Goal: Information Seeking & Learning: Learn about a topic

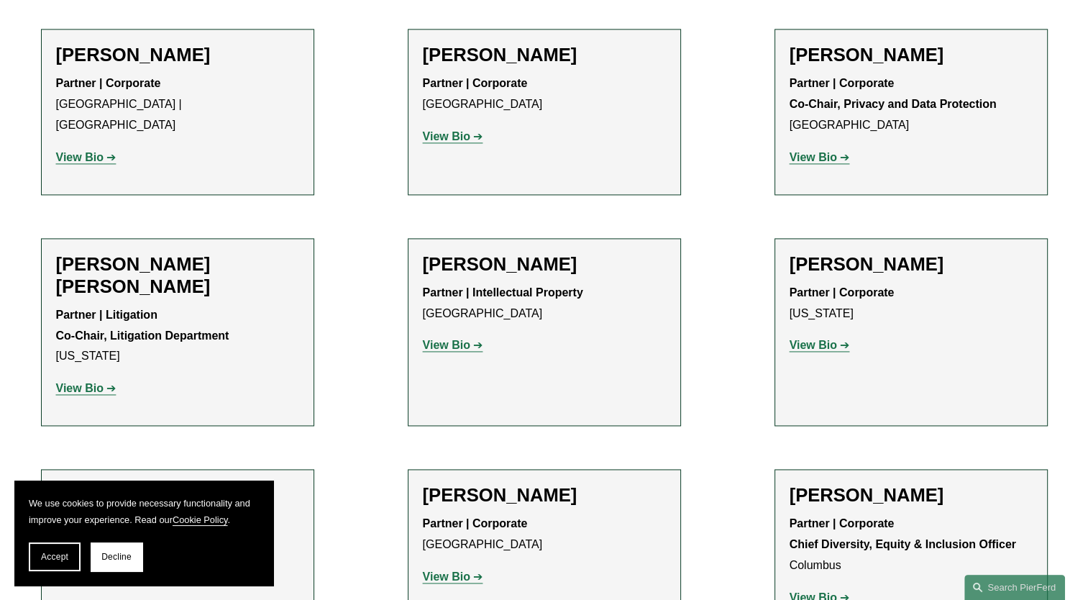
scroll to position [1942, 0]
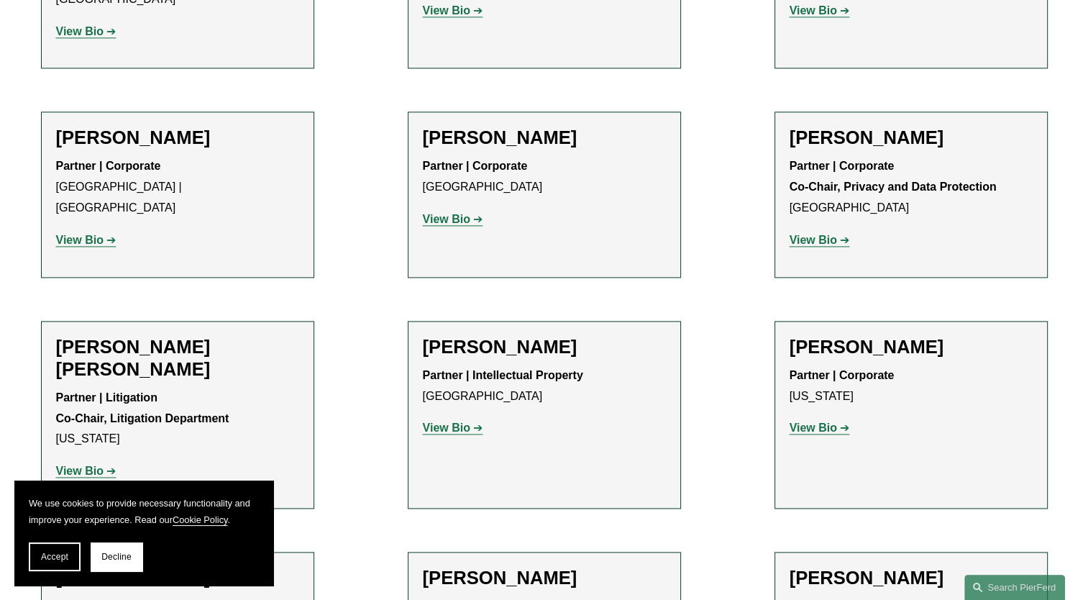
click at [818, 234] on strong "View Bio" at bounding box center [813, 240] width 47 height 12
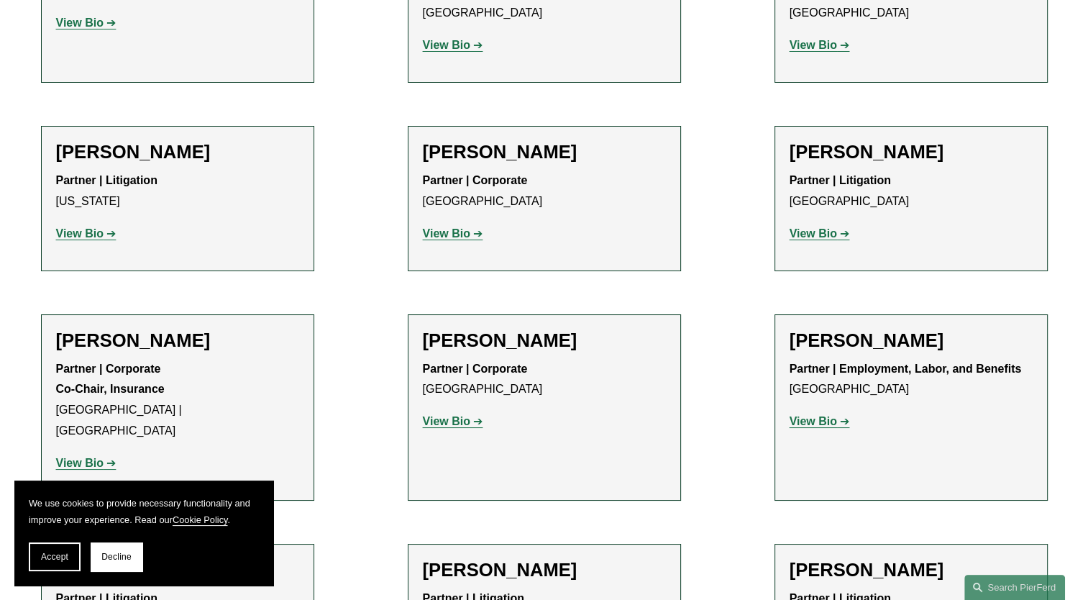
scroll to position [10820, 0]
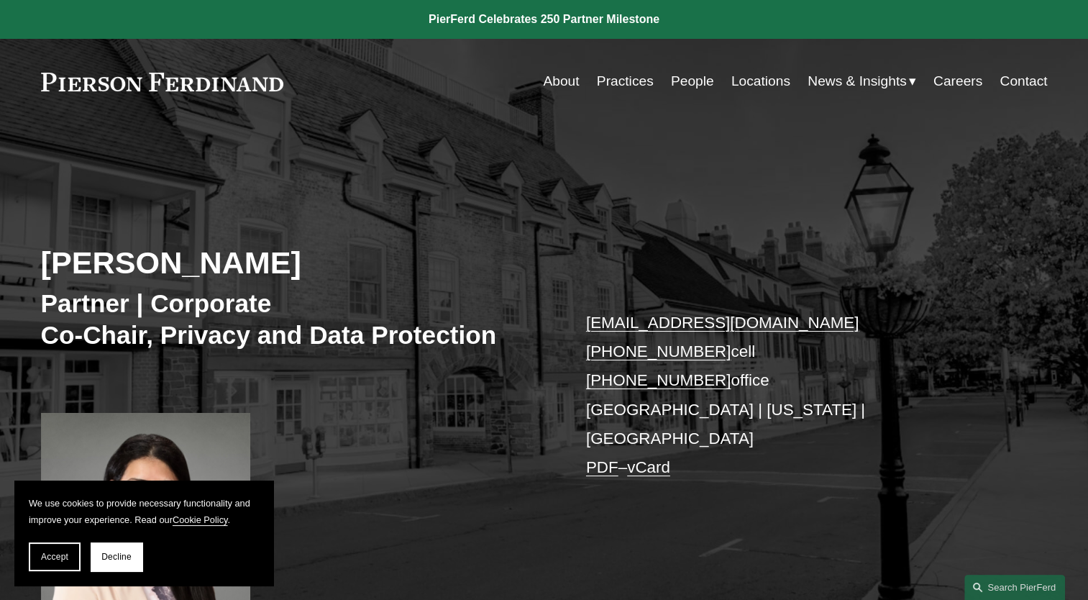
click at [623, 82] on link "Practices" at bounding box center [625, 81] width 57 height 27
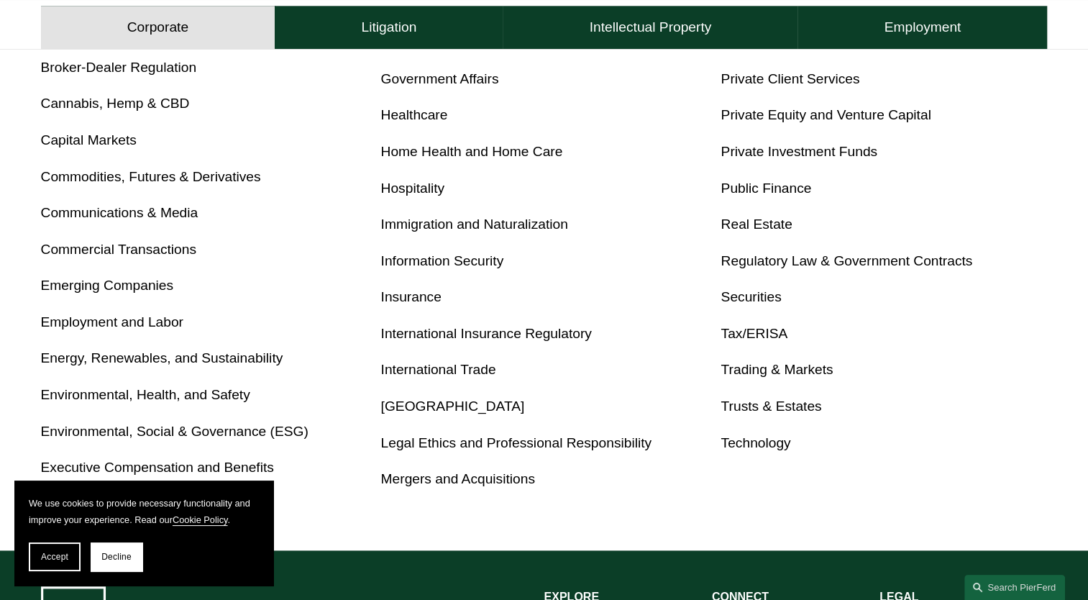
scroll to position [575, 0]
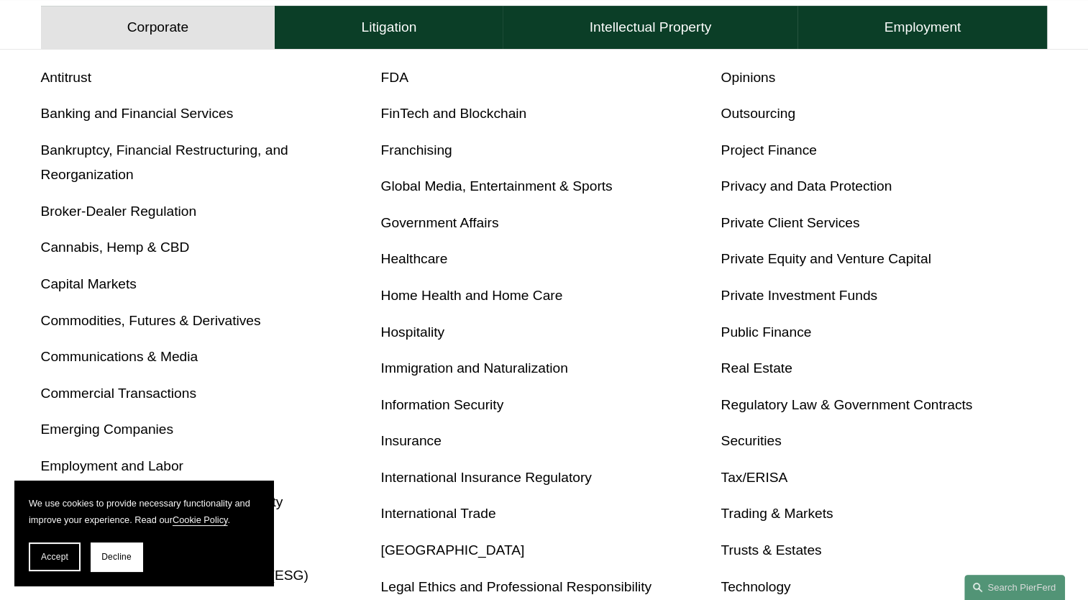
click at [762, 187] on link "Privacy and Data Protection" at bounding box center [806, 185] width 171 height 15
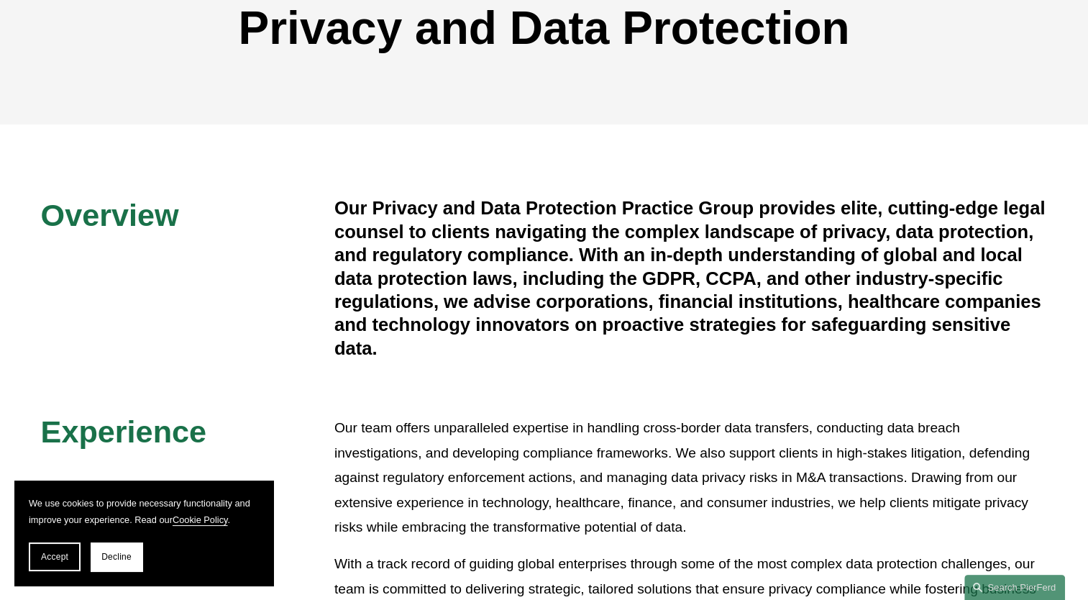
scroll to position [216, 0]
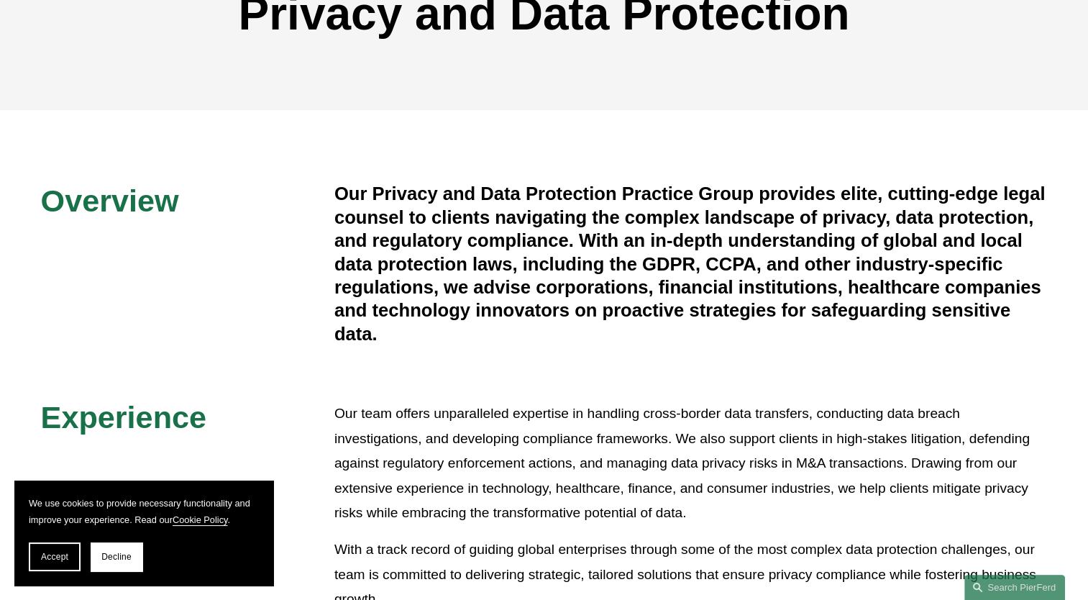
click at [375, 331] on h4 "Our Privacy and Data Protection Practice Group provides elite, cutting-edge leg…" at bounding box center [690, 263] width 713 height 163
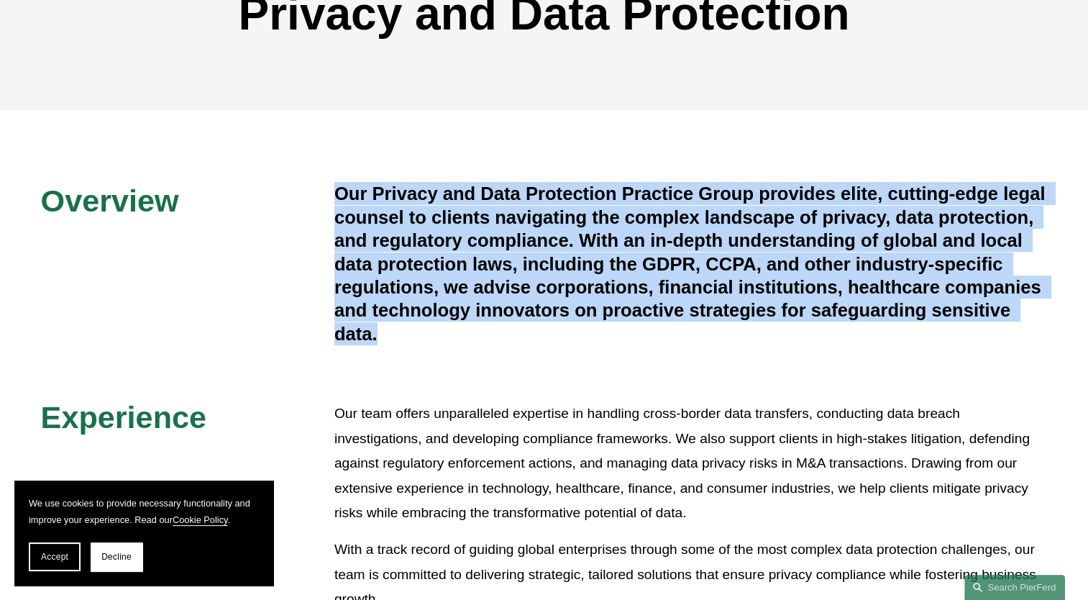
drag, startPoint x: 378, startPoint y: 338, endPoint x: 334, endPoint y: 191, distance: 153.1
click at [334, 191] on h4 "Our Privacy and Data Protection Practice Group provides elite, cutting-edge leg…" at bounding box center [690, 263] width 713 height 163
copy h4 "Our Privacy and Data Protection Practice Group provides elite, cutting-edge leg…"
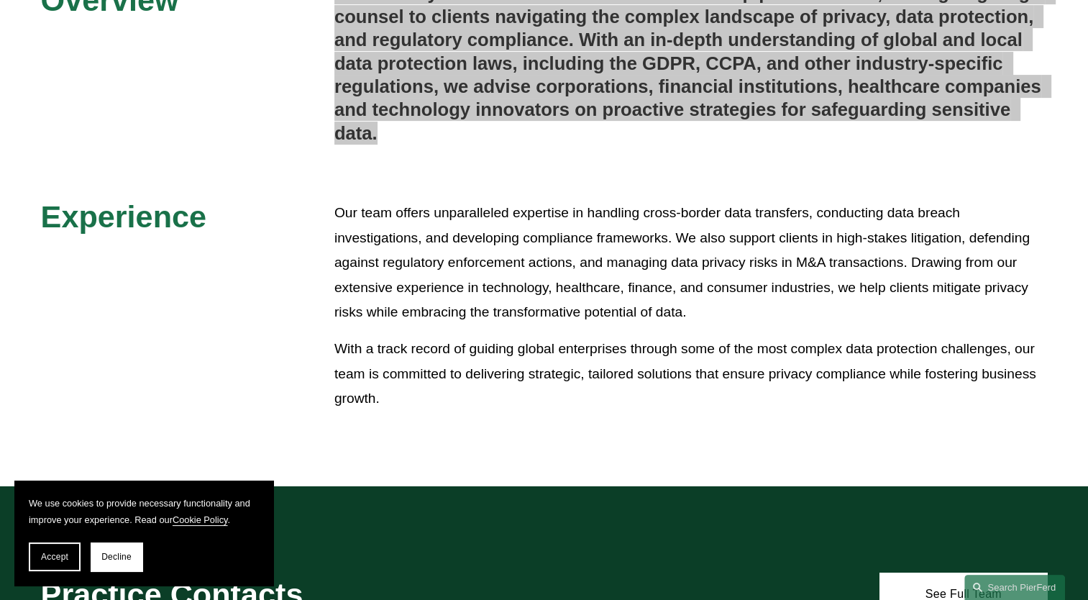
scroll to position [431, 0]
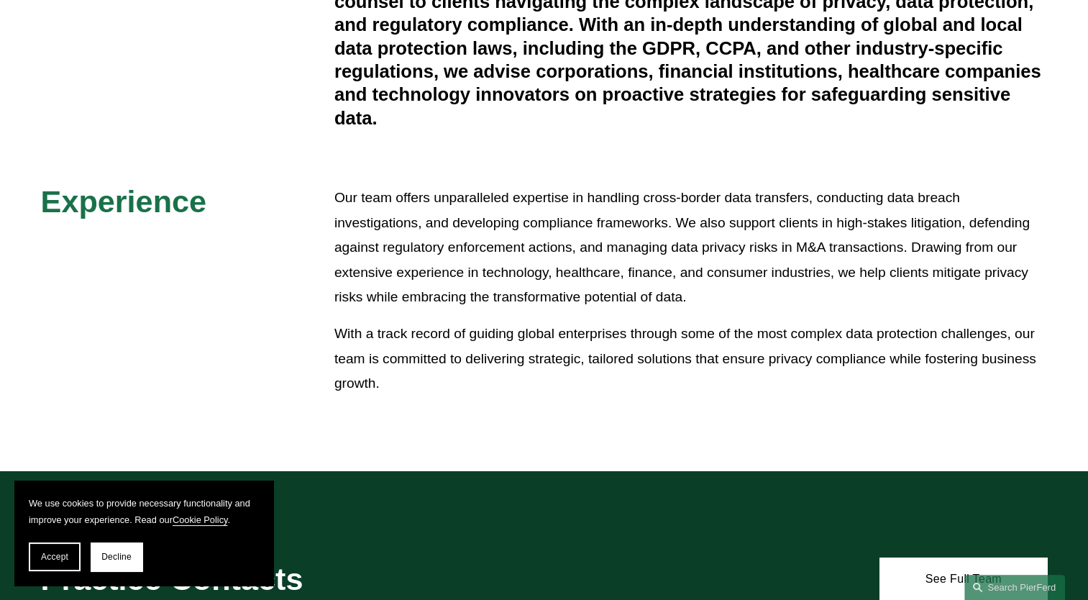
click at [511, 255] on p "Our team offers unparalleled expertise in handling cross-border data transfers,…" at bounding box center [690, 248] width 713 height 124
click at [684, 355] on p "With a track record of guiding global enterprises through some of the most comp…" at bounding box center [690, 358] width 713 height 75
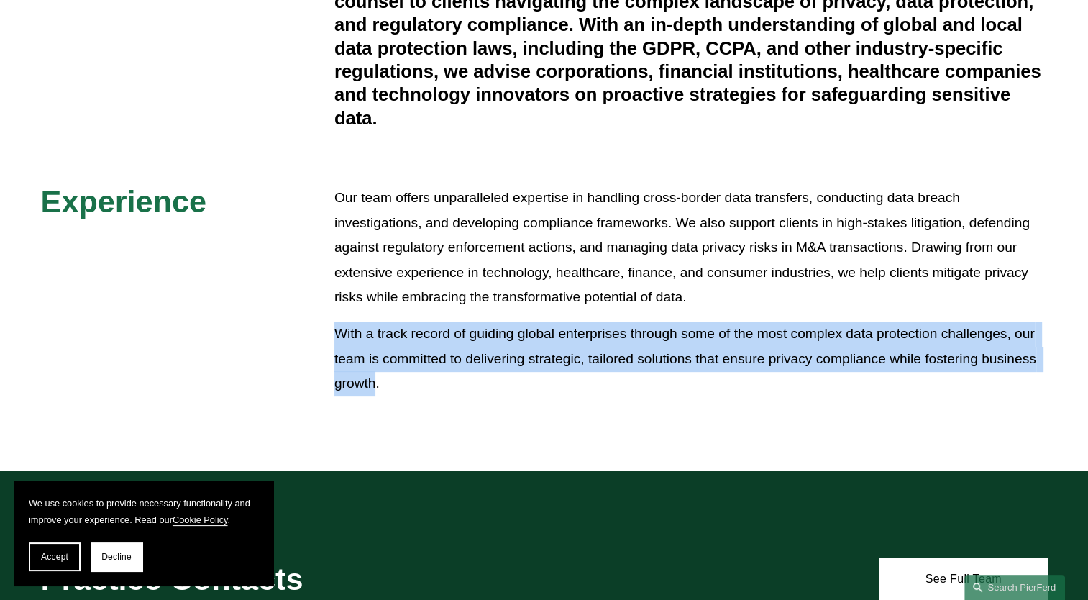
drag, startPoint x: 339, startPoint y: 338, endPoint x: 377, endPoint y: 377, distance: 53.9
click at [377, 377] on p "With a track record of guiding global enterprises through some of the most comp…" at bounding box center [690, 358] width 713 height 75
copy p "With a track record of guiding global enterprises through some of the most comp…"
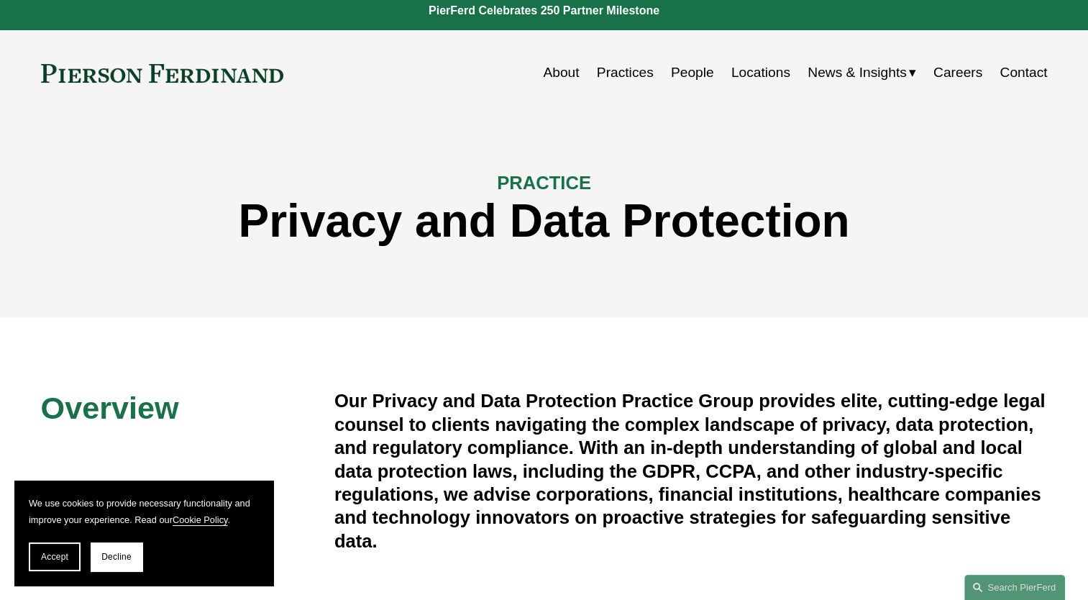
scroll to position [0, 0]
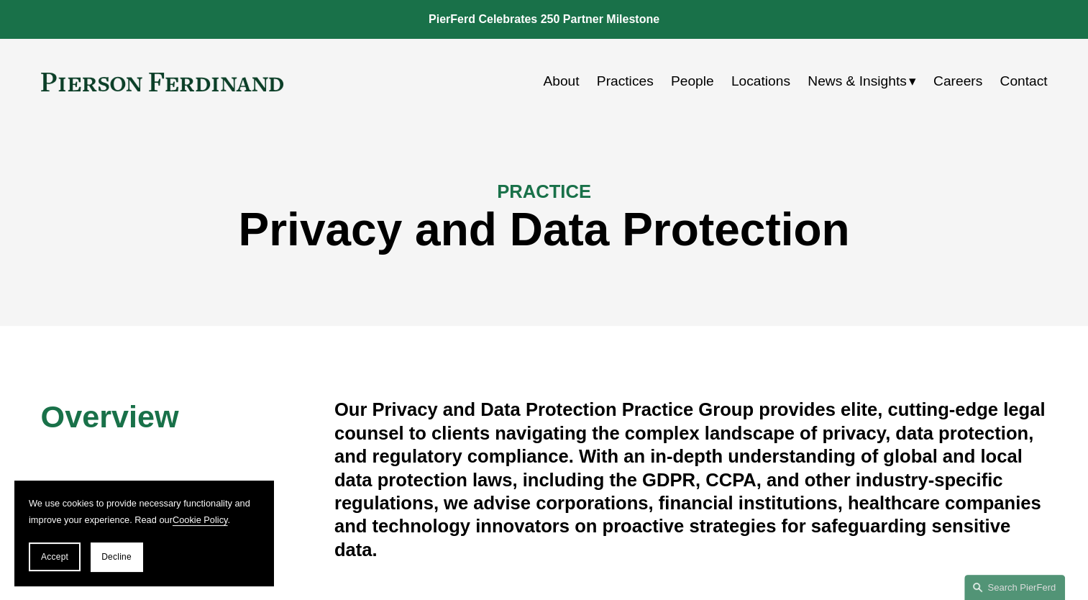
click at [616, 82] on link "Practices" at bounding box center [625, 81] width 57 height 27
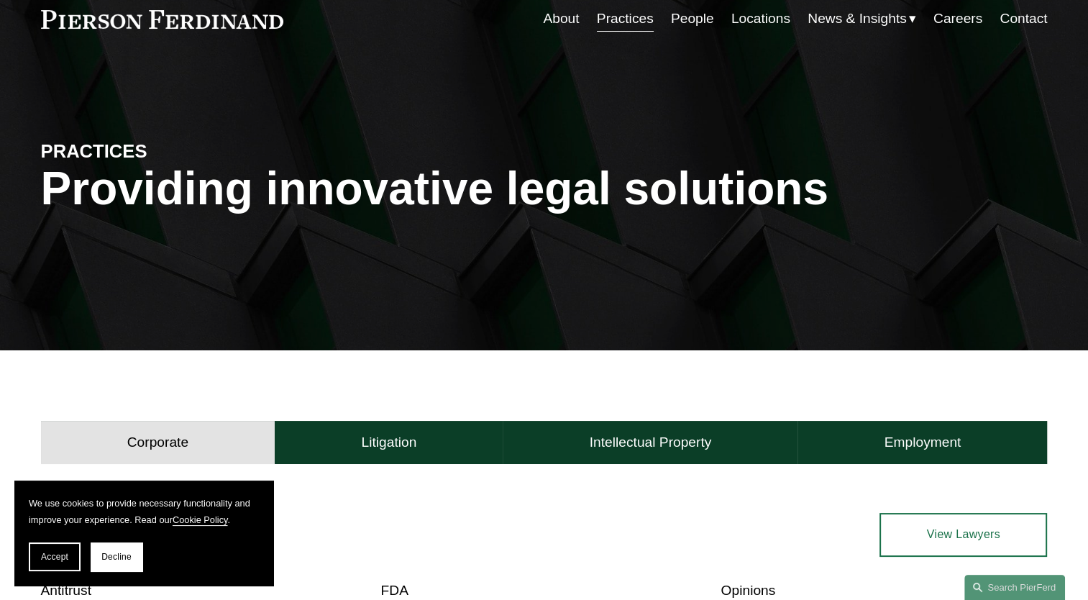
scroll to position [72, 0]
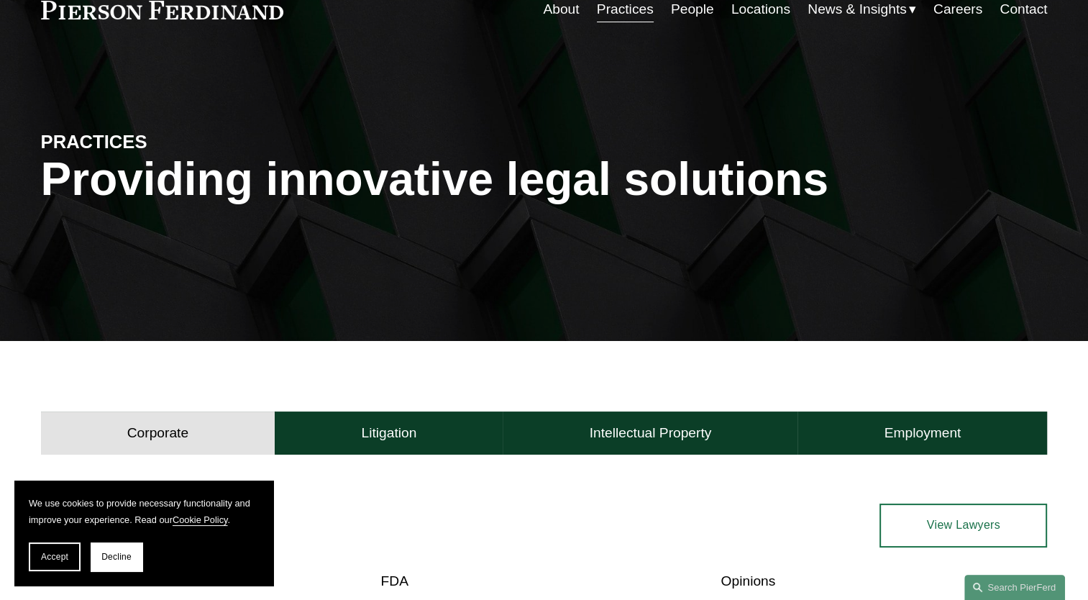
click at [690, 13] on link "People" at bounding box center [692, 9] width 43 height 27
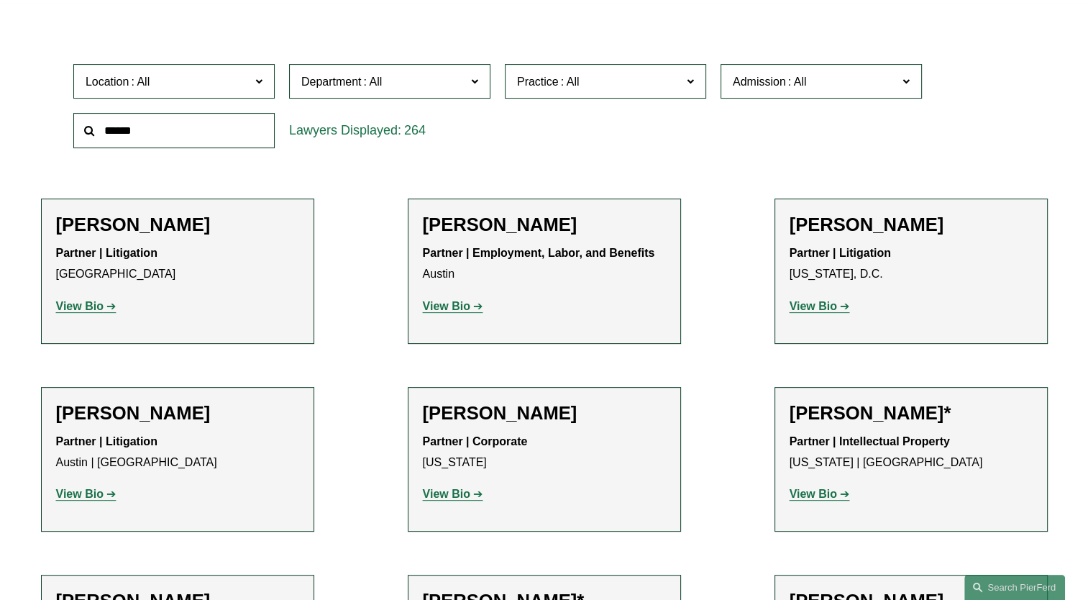
scroll to position [431, 0]
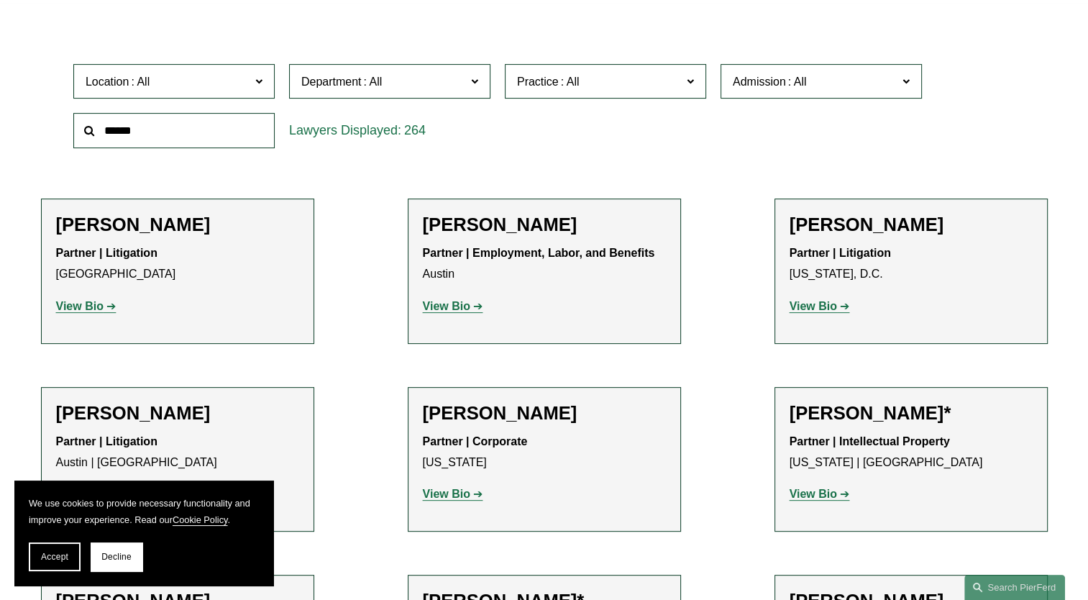
click at [150, 140] on input "text" at bounding box center [173, 130] width 201 height 35
type input "*******"
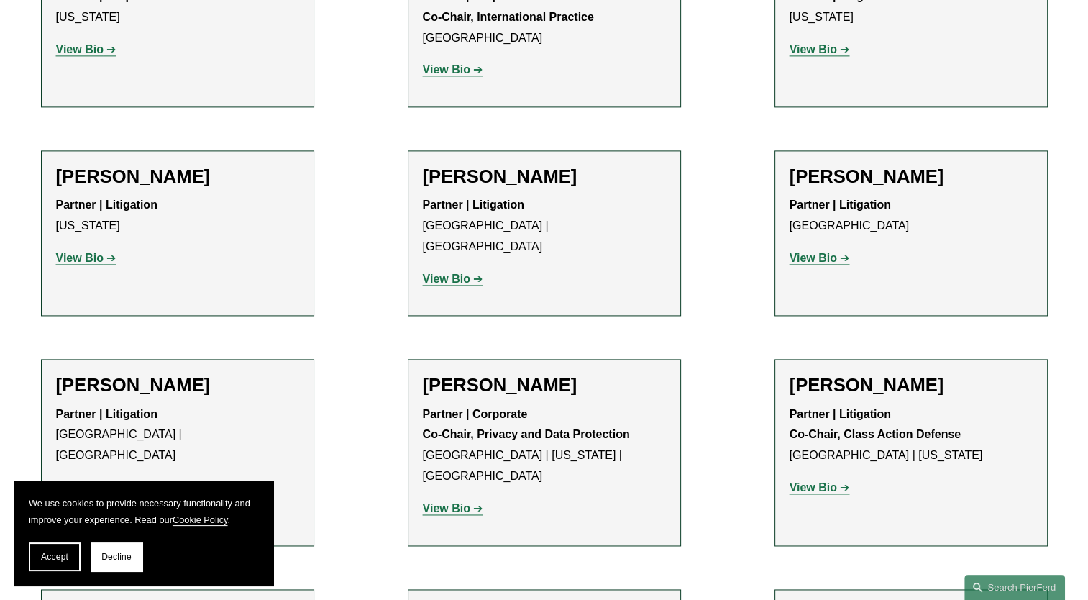
scroll to position [1769, 0]
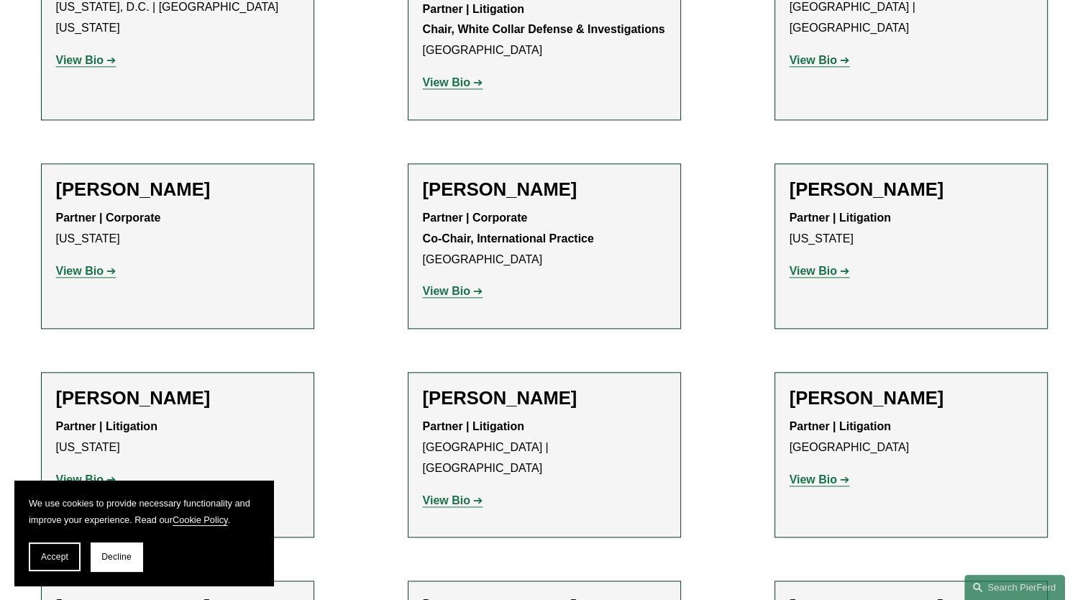
drag, startPoint x: 129, startPoint y: 565, endPoint x: 162, endPoint y: 553, distance: 34.6
click at [129, 565] on button "Decline" at bounding box center [117, 556] width 52 height 29
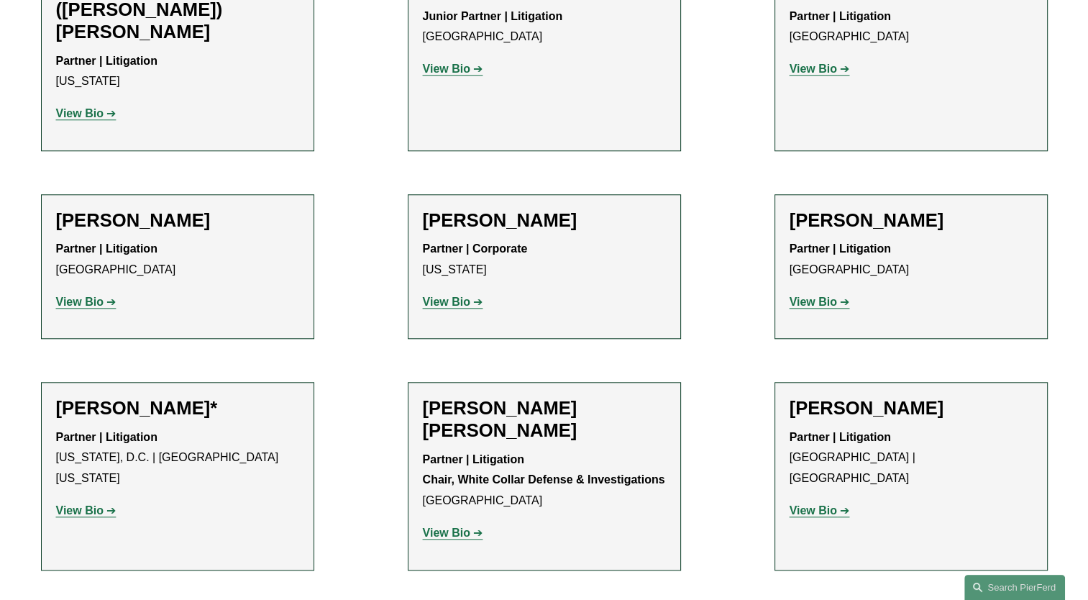
scroll to position [1338, 0]
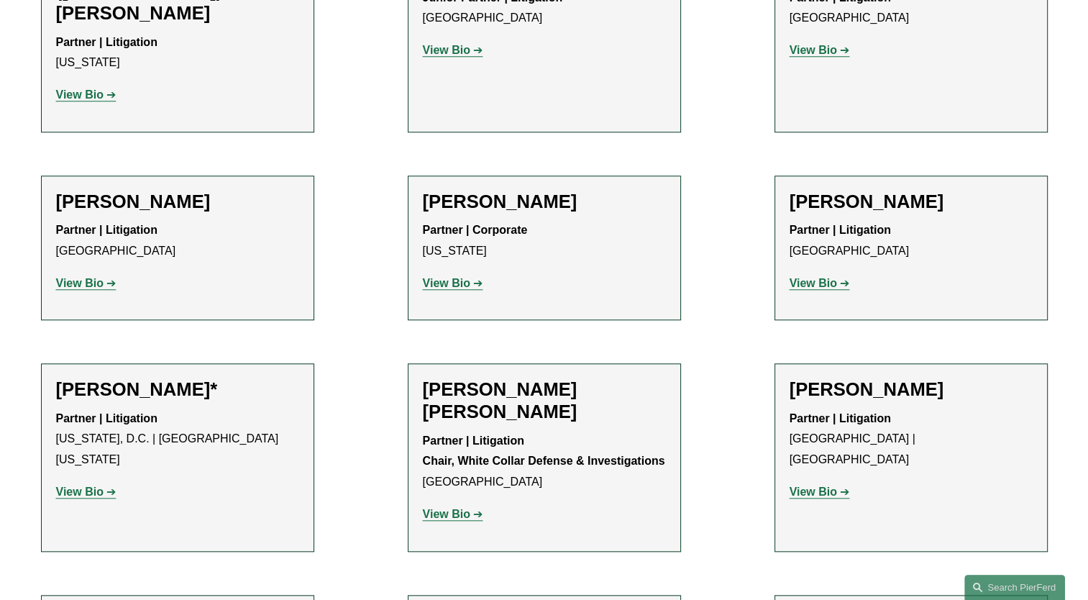
click at [96, 482] on p "View Bio" at bounding box center [177, 492] width 243 height 21
click at [102, 485] on strong "View Bio" at bounding box center [79, 491] width 47 height 12
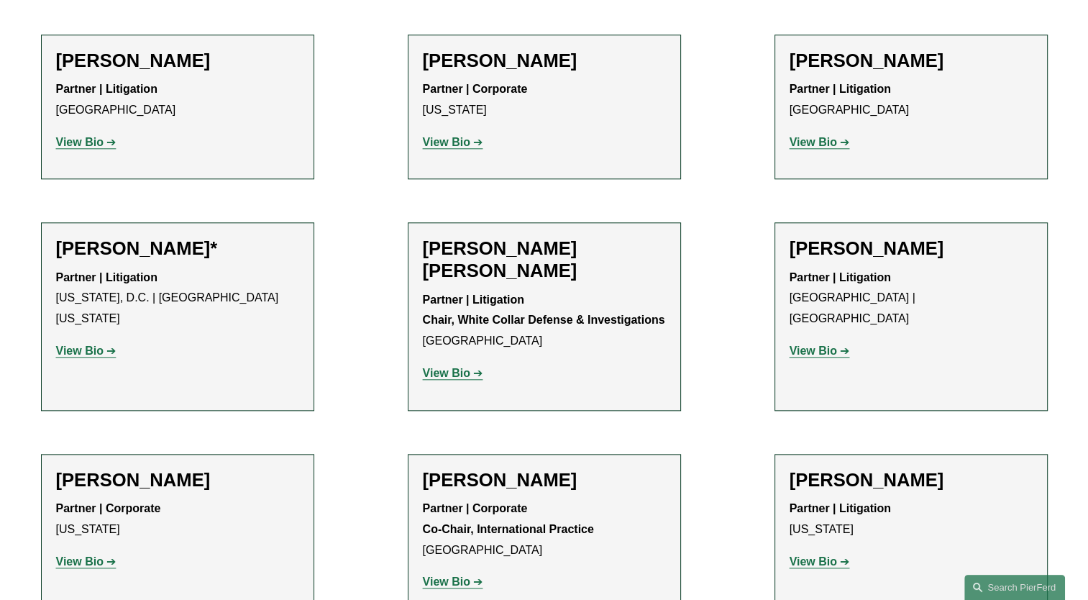
scroll to position [1481, 0]
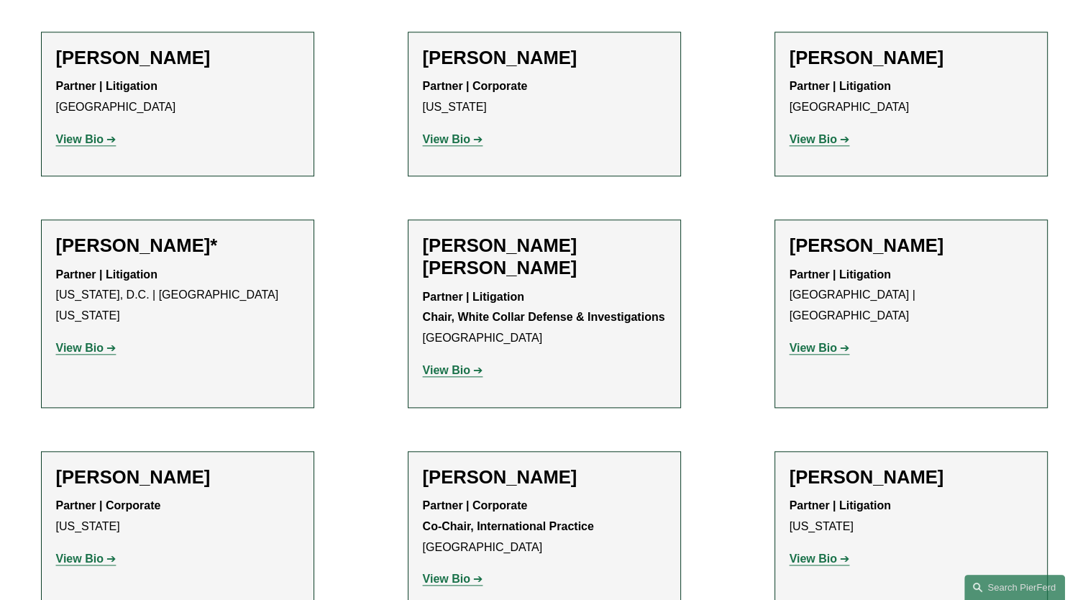
click at [464, 572] on strong "View Bio" at bounding box center [446, 578] width 47 height 12
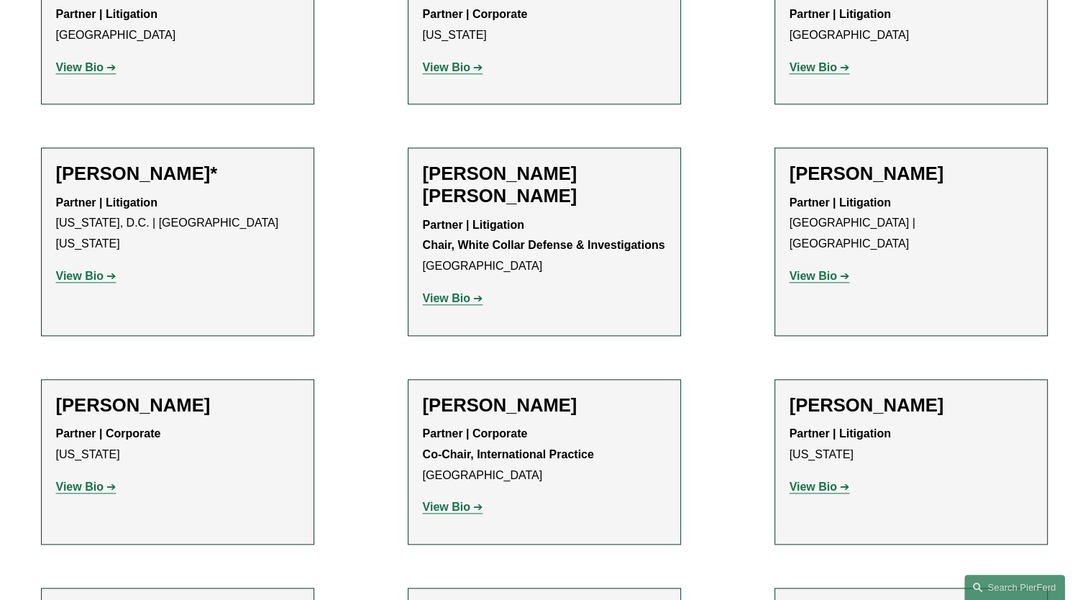
scroll to position [1625, 0]
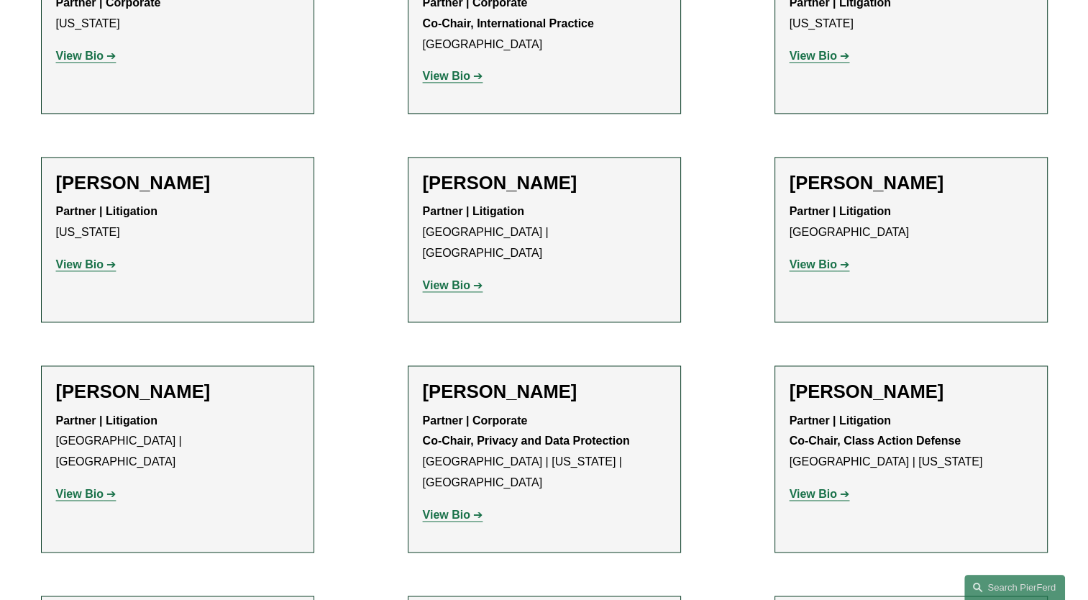
scroll to position [1985, 0]
click at [92, 487] on strong "View Bio" at bounding box center [79, 493] width 47 height 12
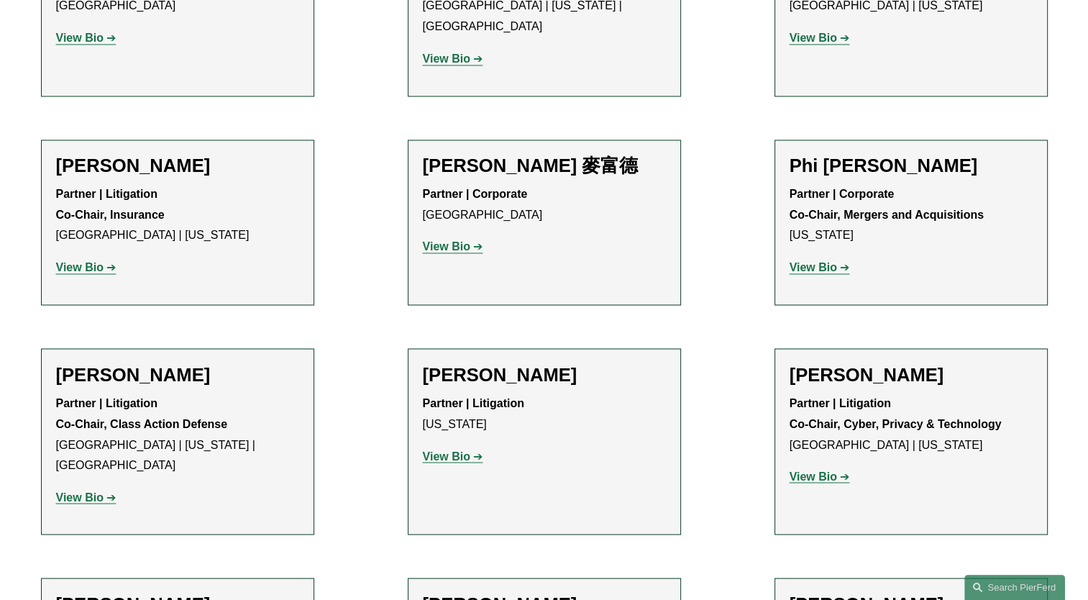
scroll to position [2488, 0]
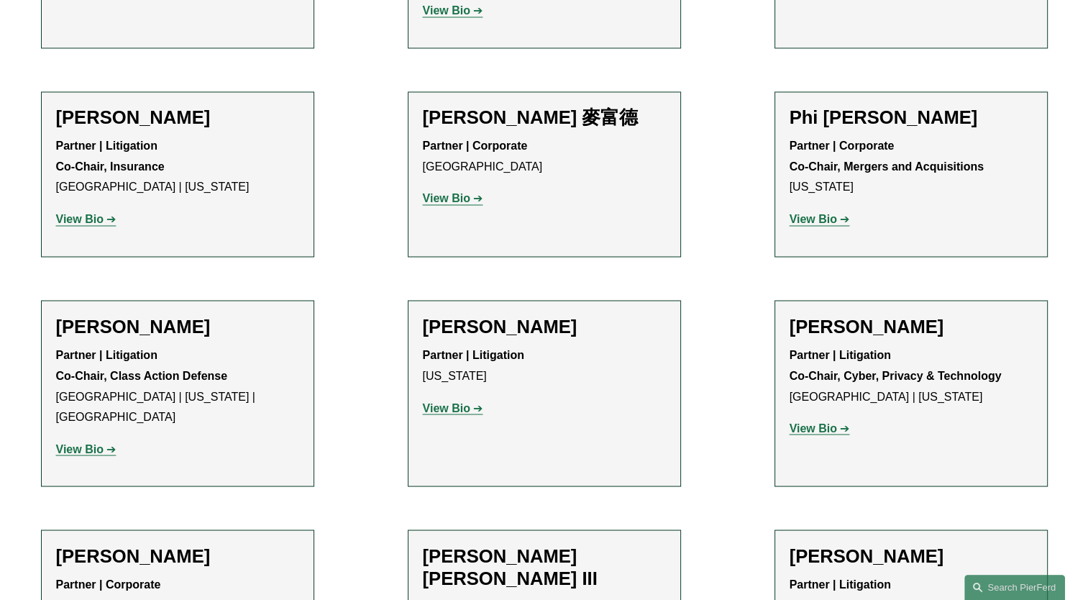
click at [836, 213] on strong "View Bio" at bounding box center [813, 219] width 47 height 12
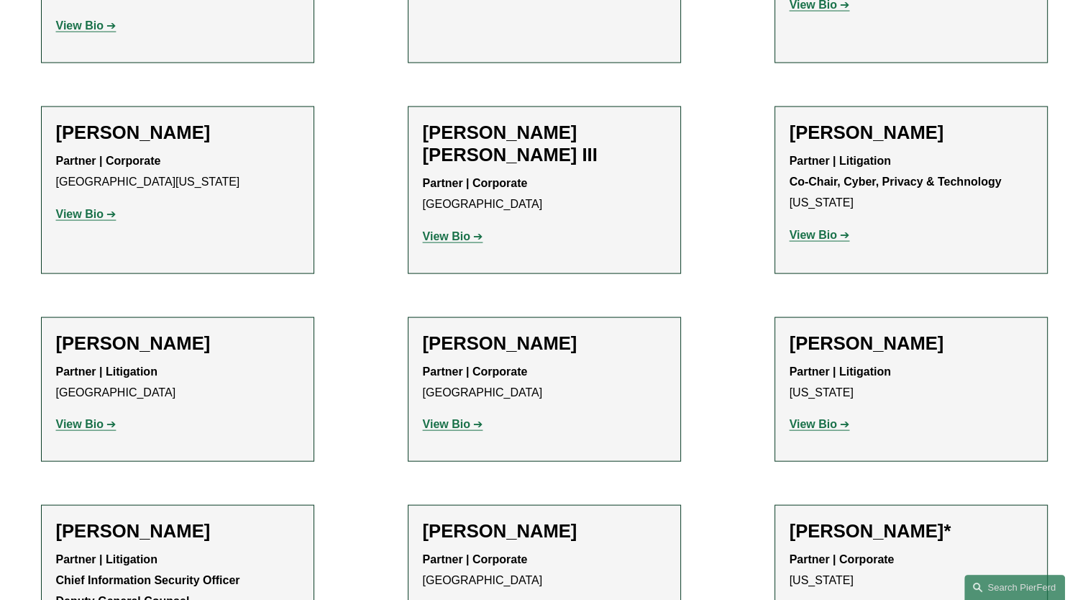
scroll to position [2920, 0]
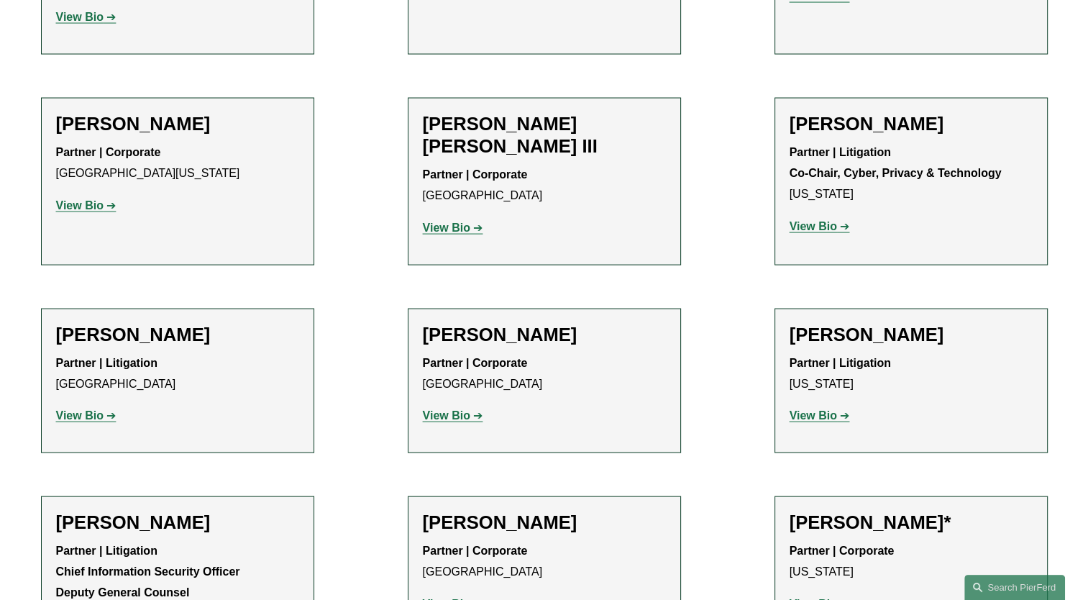
click at [452, 409] on strong "View Bio" at bounding box center [446, 415] width 47 height 12
click at [186, 511] on h2 "Landon Speights" at bounding box center [177, 522] width 243 height 22
click at [466, 598] on strong "View Bio" at bounding box center [446, 604] width 47 height 12
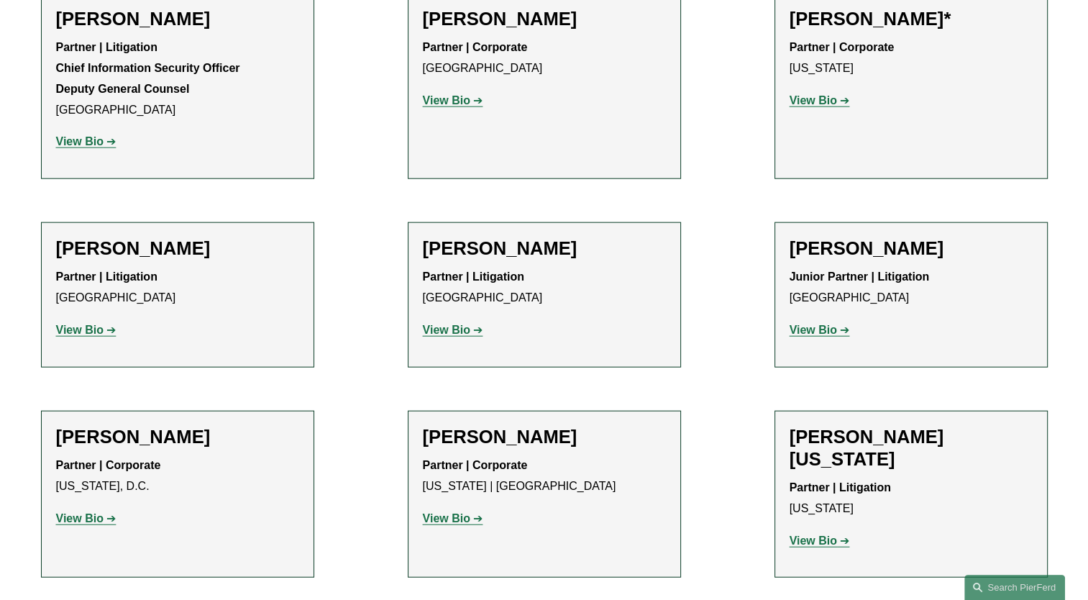
scroll to position [3495, 0]
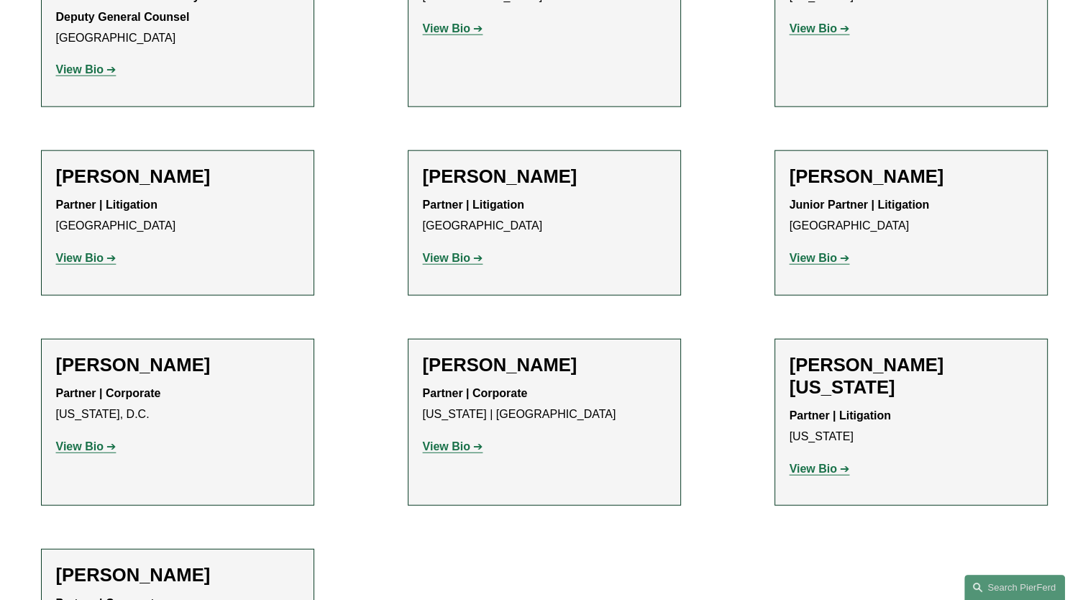
click at [833, 462] on strong "View Bio" at bounding box center [813, 468] width 47 height 12
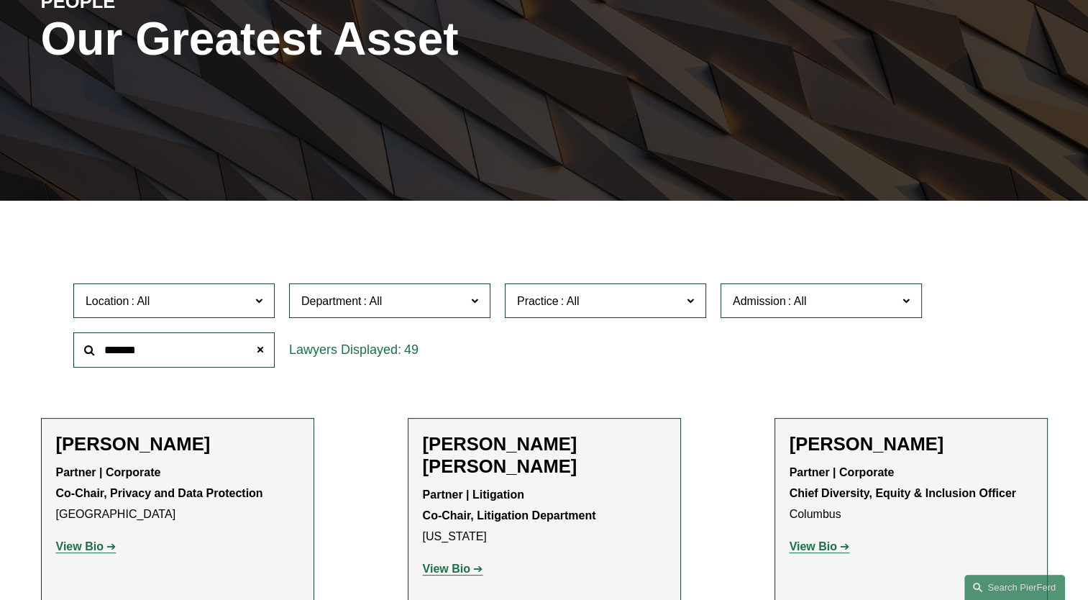
scroll to position [360, 0]
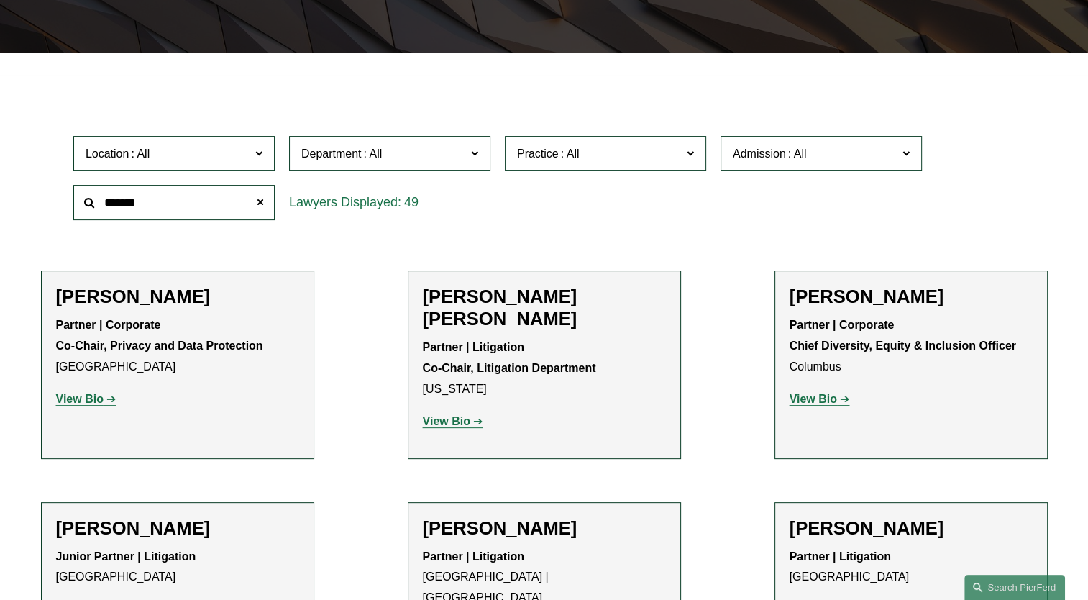
click at [580, 164] on label "Practice" at bounding box center [605, 153] width 201 height 35
click at [424, 150] on span "Department" at bounding box center [383, 153] width 165 height 19
click at [0, 0] on link "Corporate" at bounding box center [0, 0] width 0 height 0
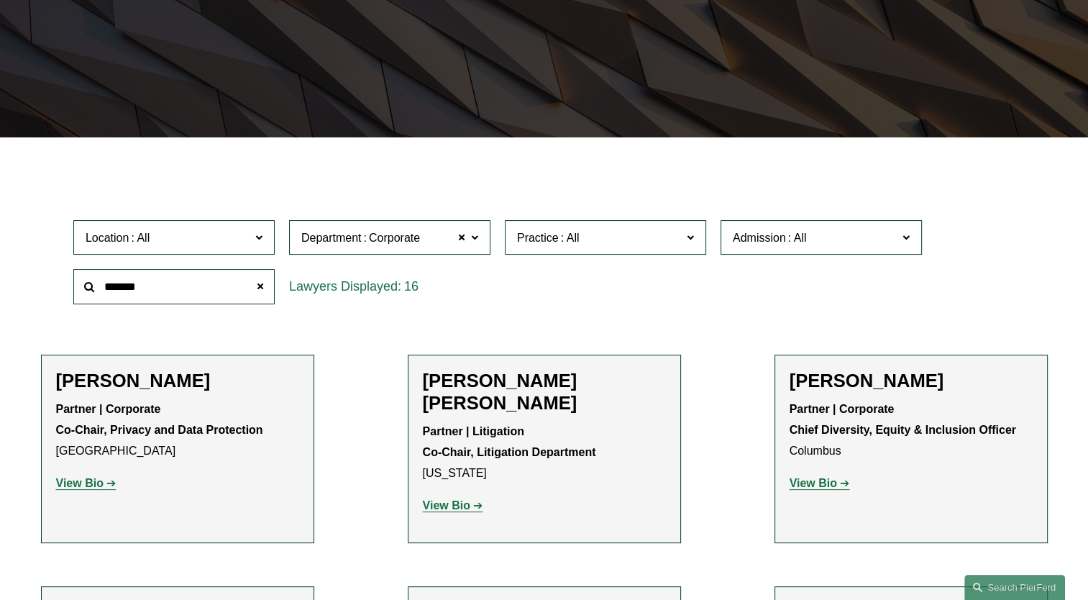
scroll to position [266, 0]
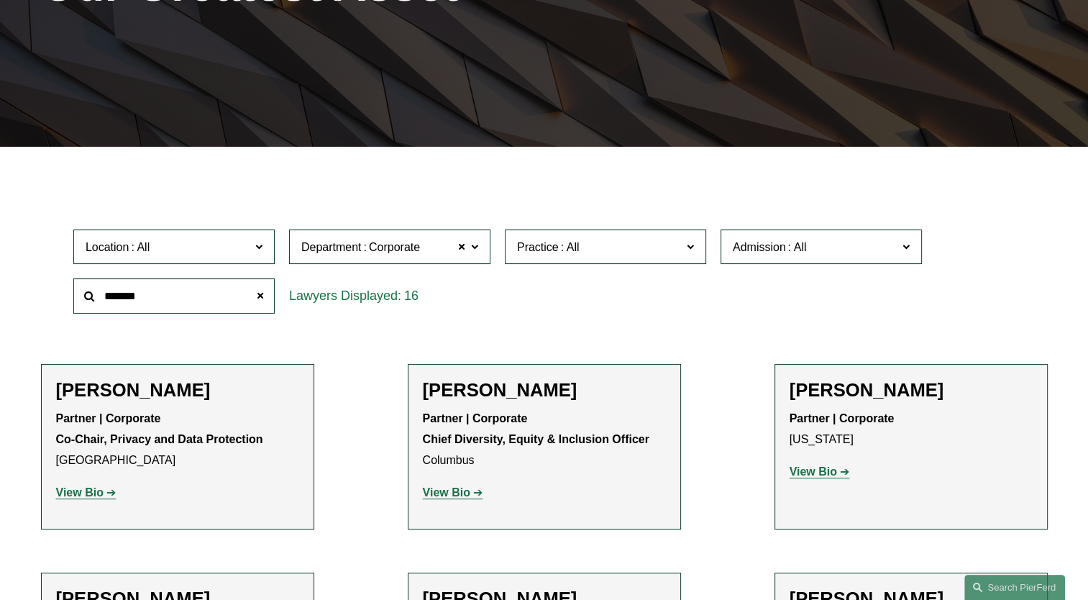
click at [388, 240] on span "Corporate" at bounding box center [394, 247] width 51 height 19
click at [0, 0] on link "Litigation" at bounding box center [0, 0] width 0 height 0
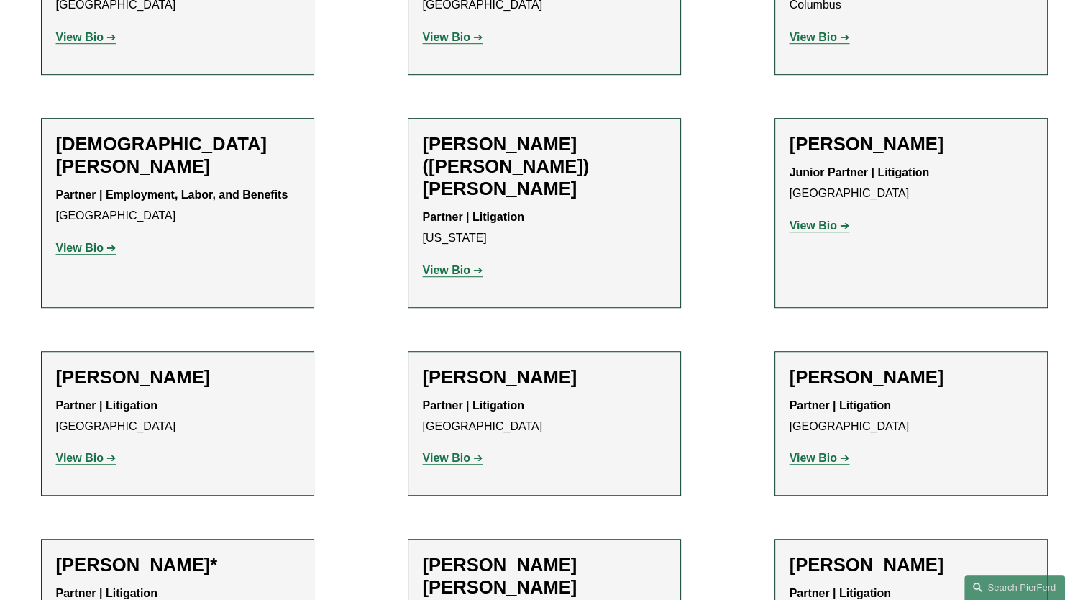
scroll to position [932, 0]
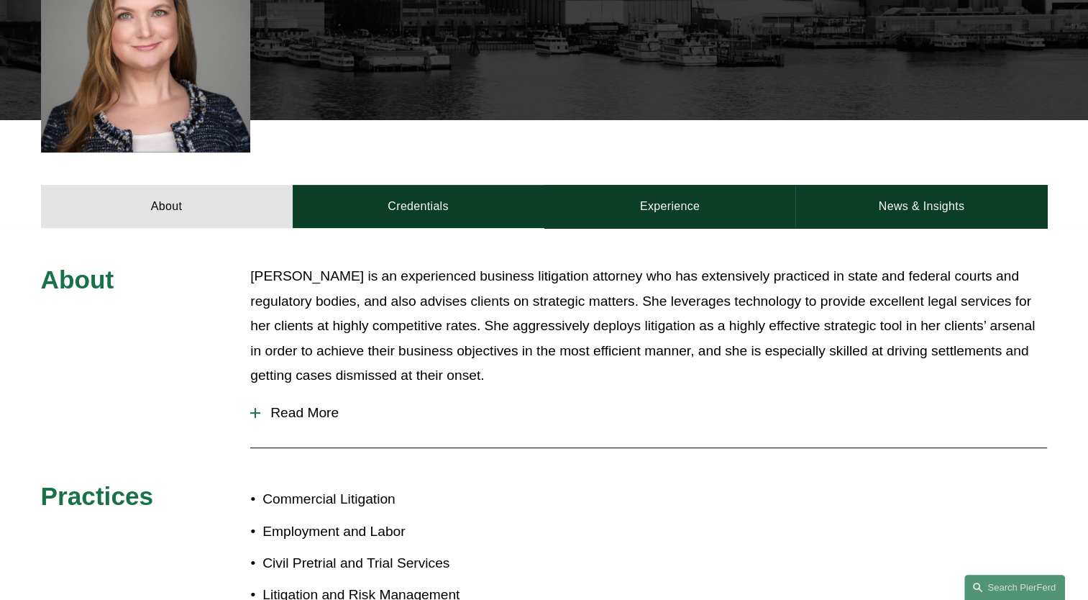
scroll to position [503, 0]
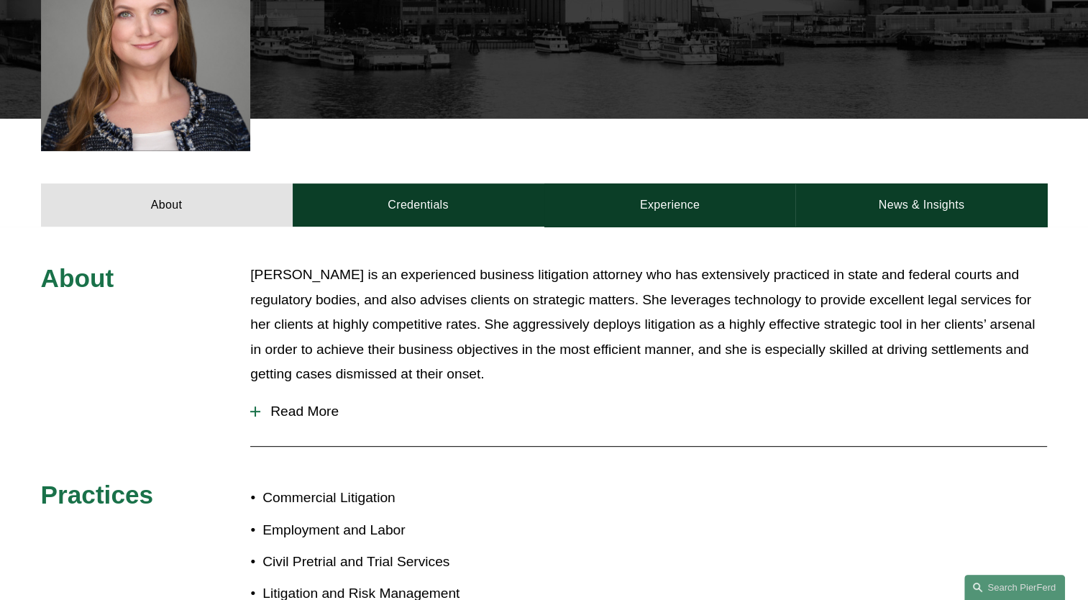
click at [311, 403] on span "Read More" at bounding box center [653, 411] width 787 height 16
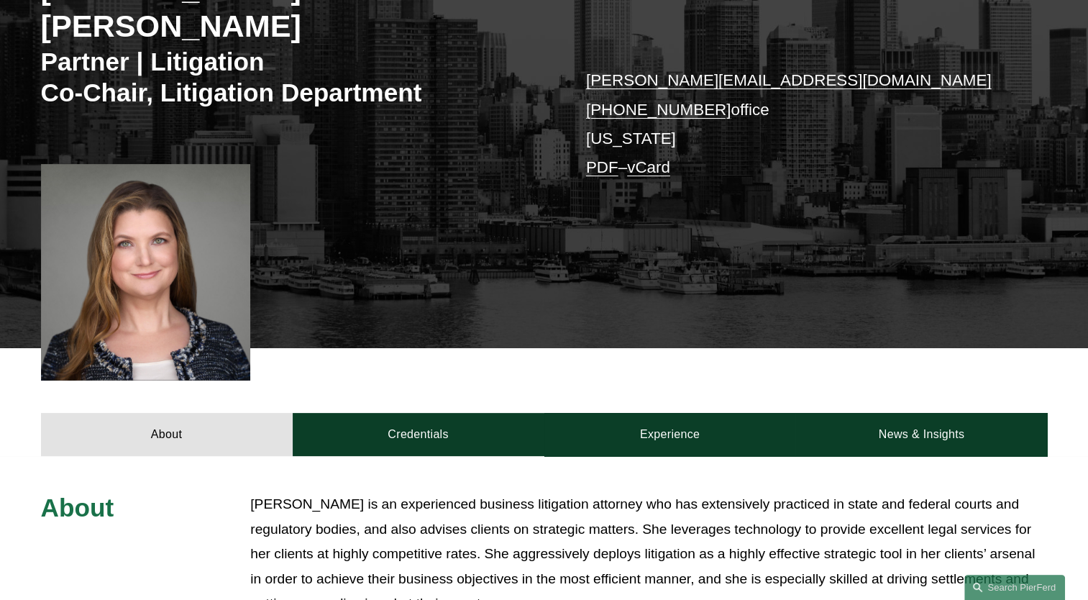
scroll to position [144, 0]
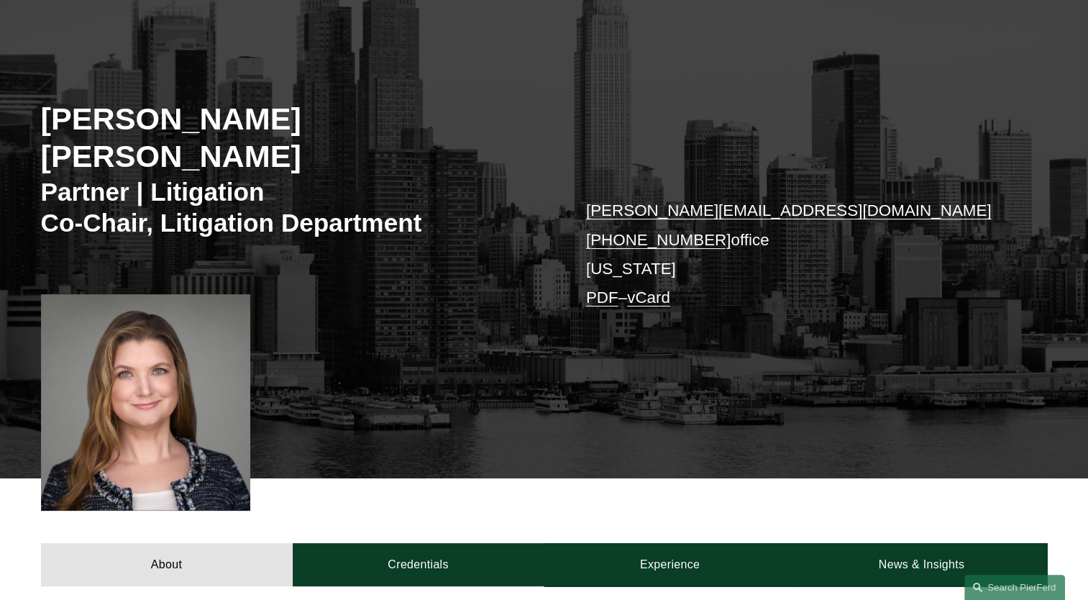
click at [148, 386] on div at bounding box center [146, 402] width 210 height 216
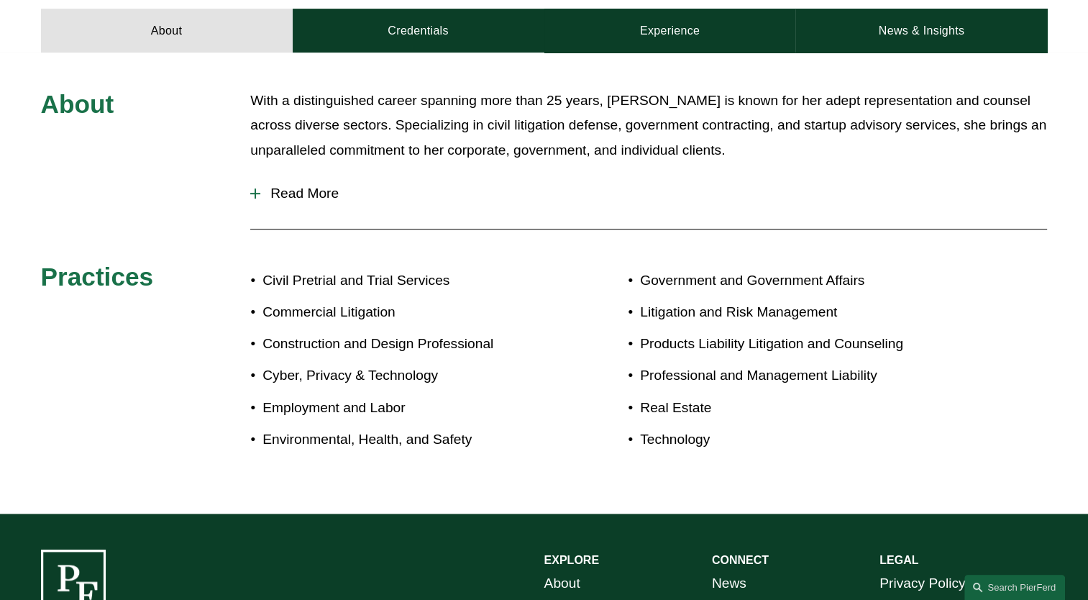
scroll to position [647, 0]
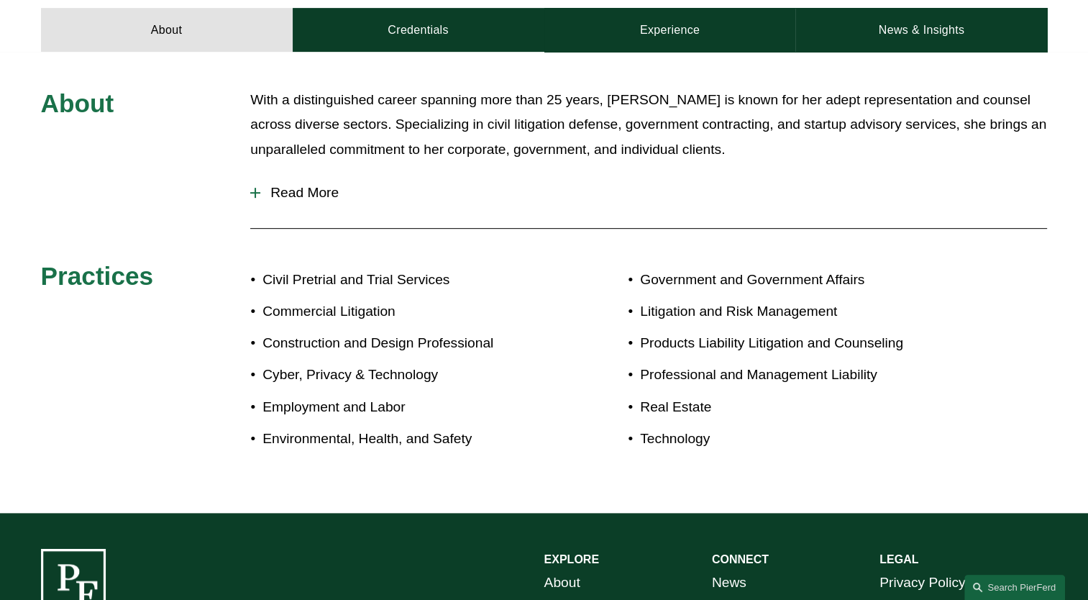
click at [315, 185] on span "Read More" at bounding box center [653, 193] width 787 height 16
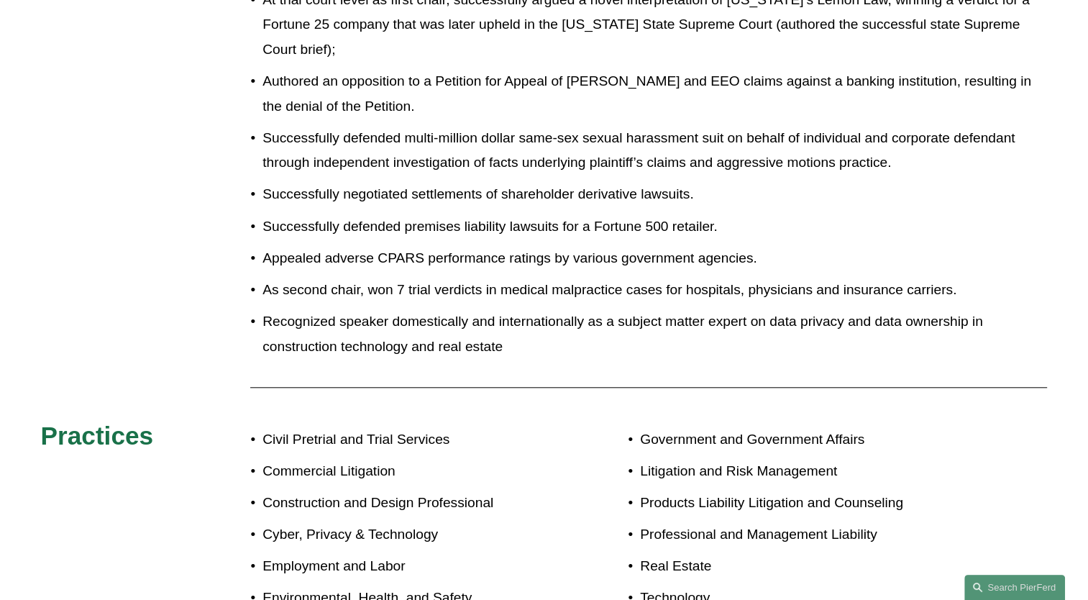
scroll to position [1366, 0]
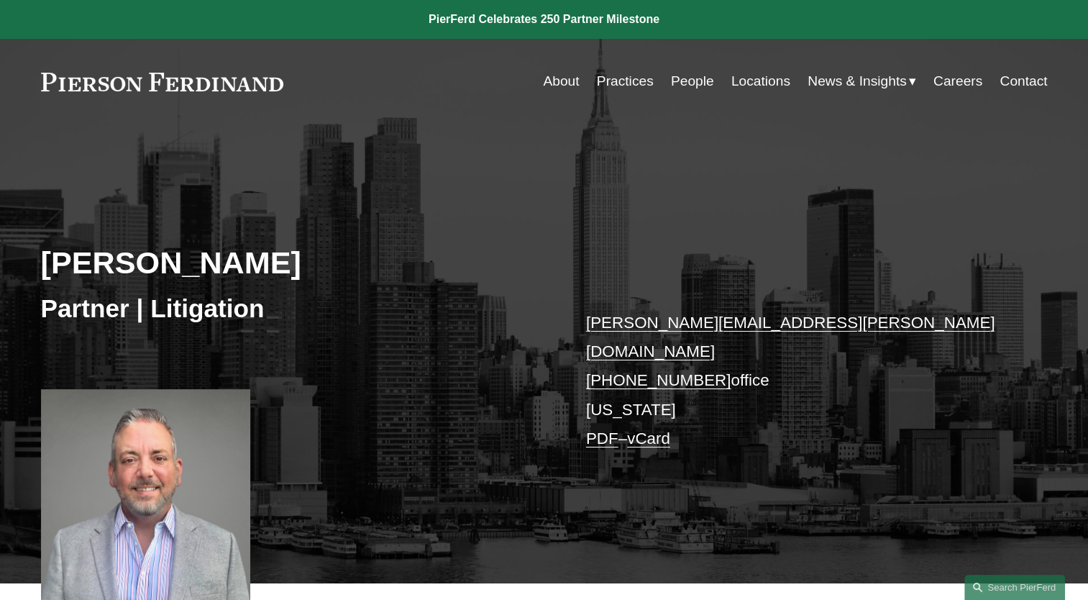
scroll to position [216, 0]
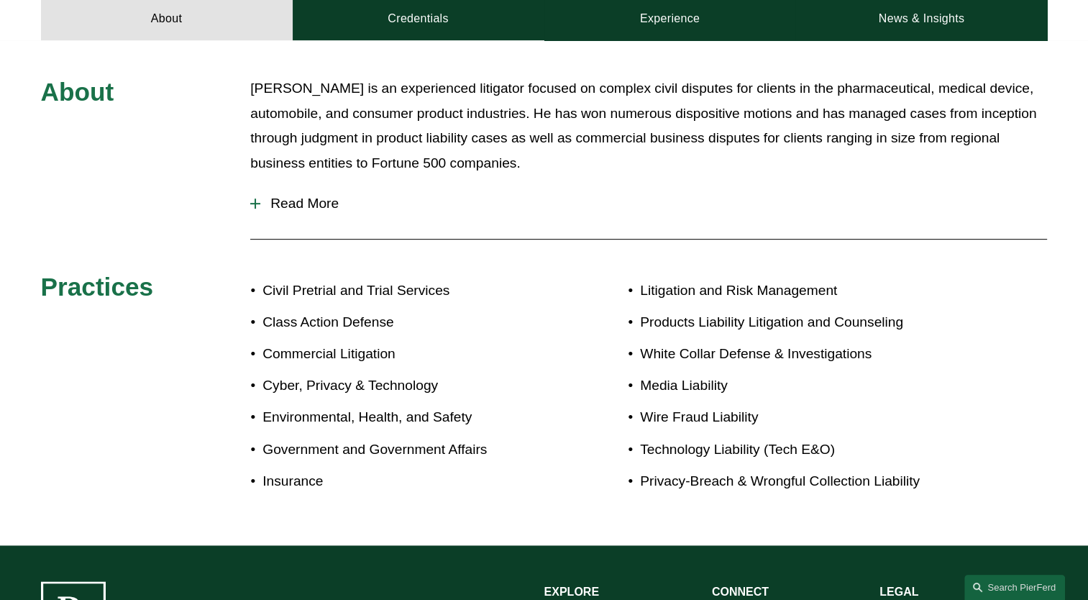
scroll to position [647, 0]
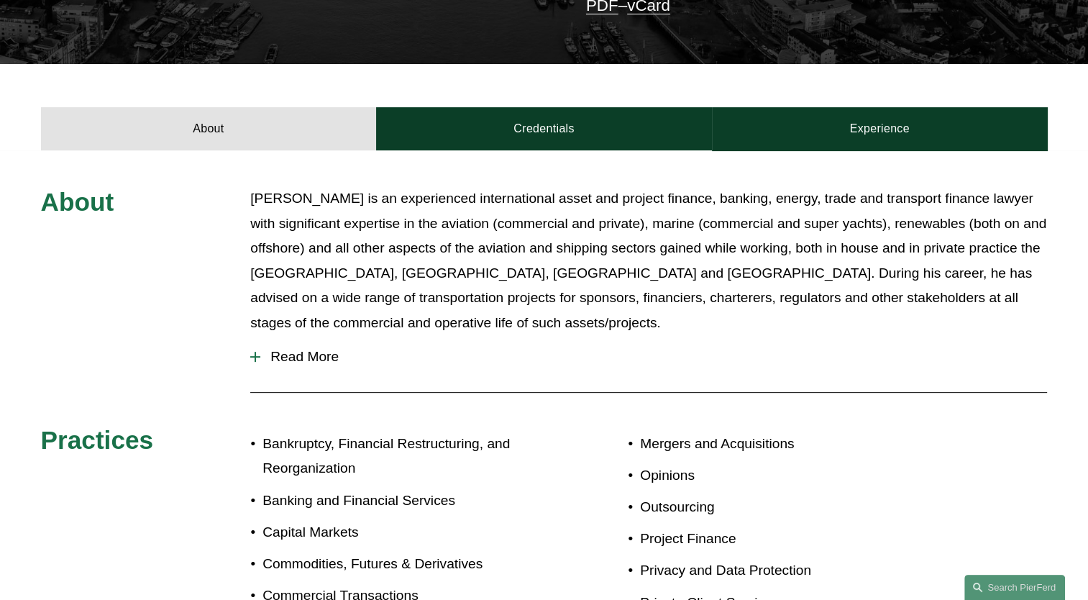
scroll to position [431, 0]
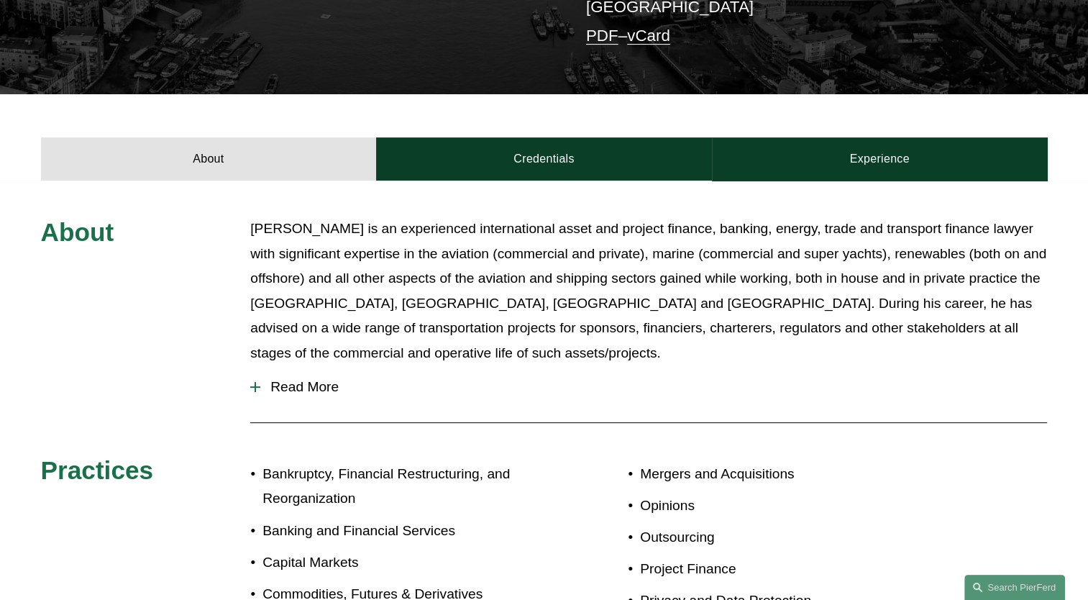
click at [288, 379] on span "Read More" at bounding box center [653, 387] width 787 height 16
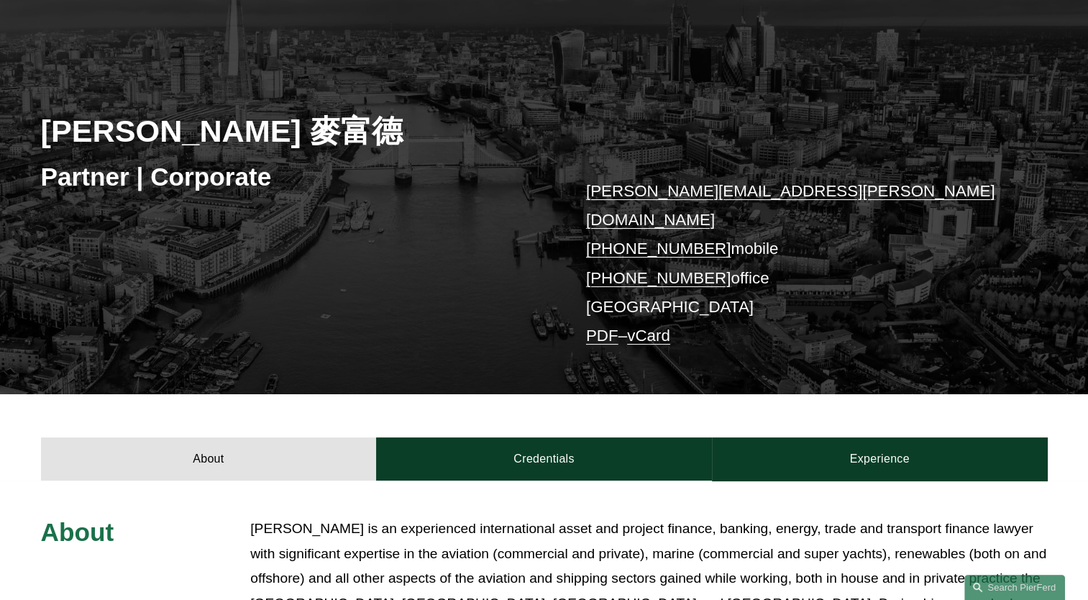
scroll to position [144, 0]
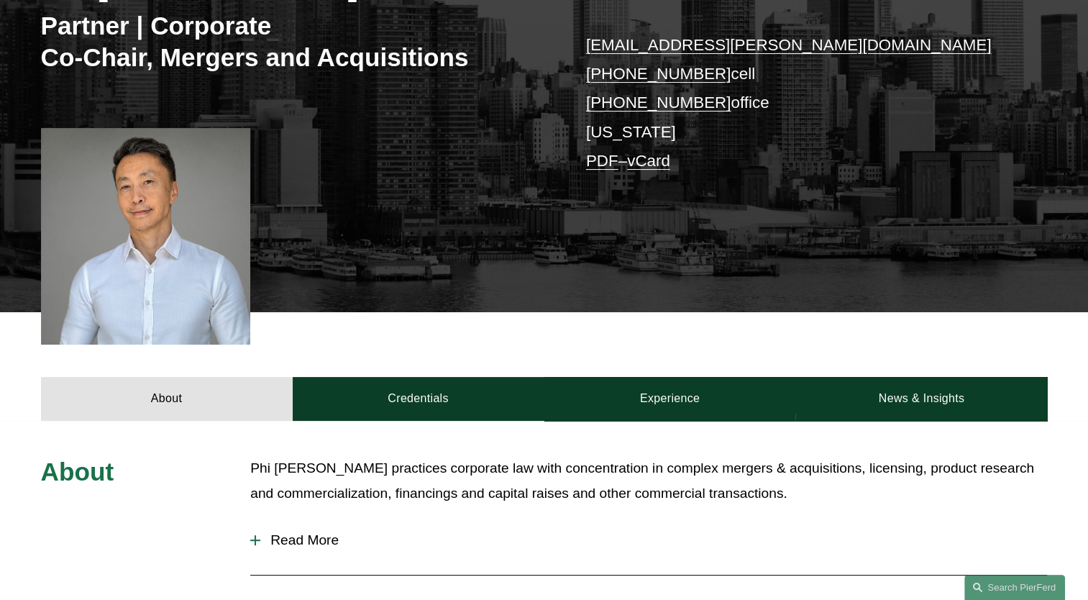
scroll to position [360, 0]
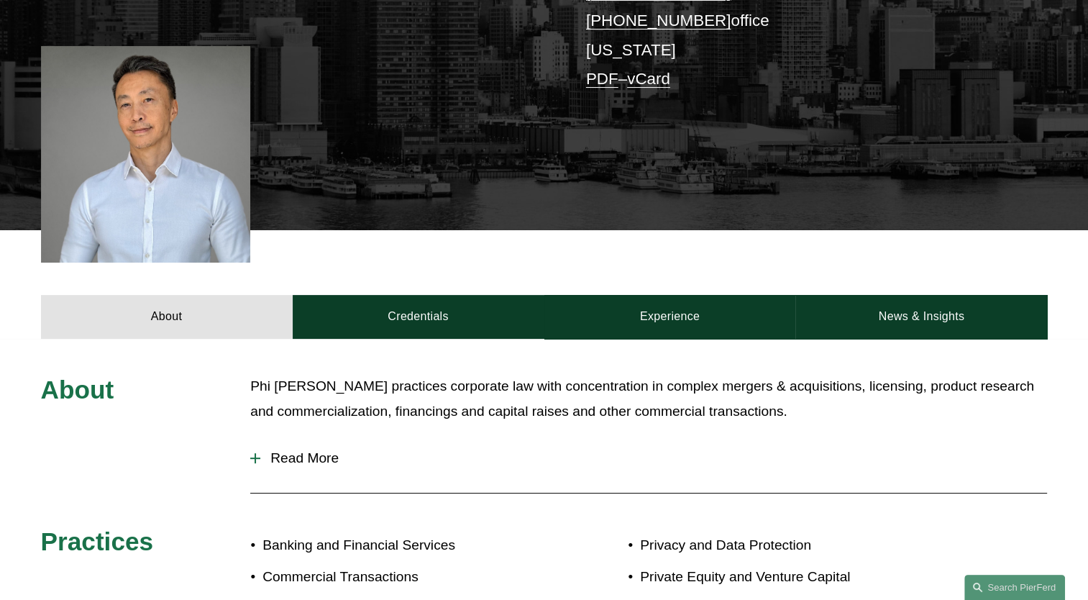
click at [312, 460] on span "Read More" at bounding box center [653, 458] width 787 height 16
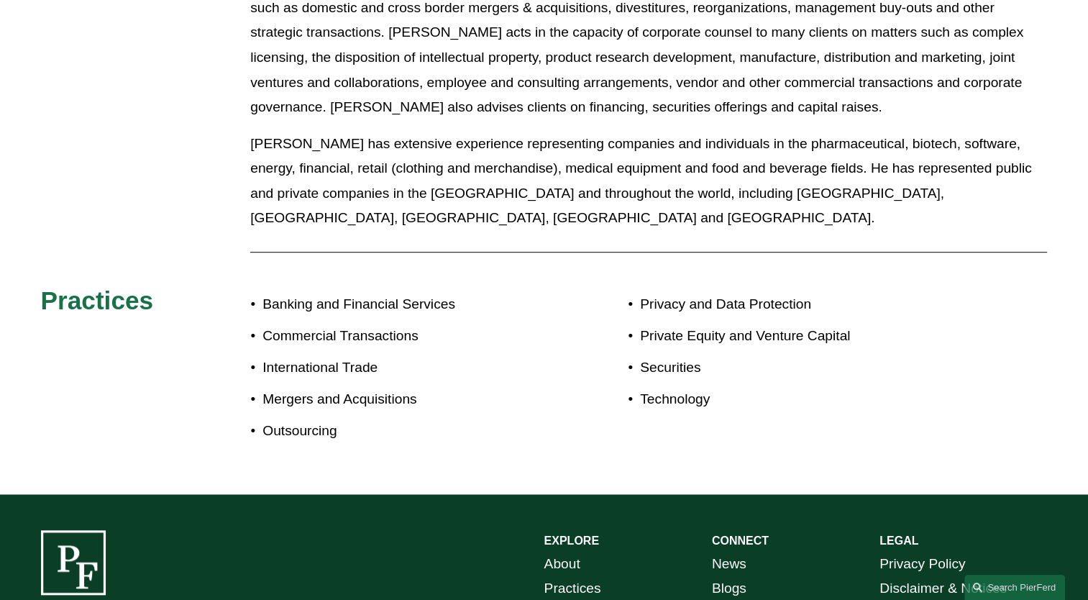
scroll to position [935, 0]
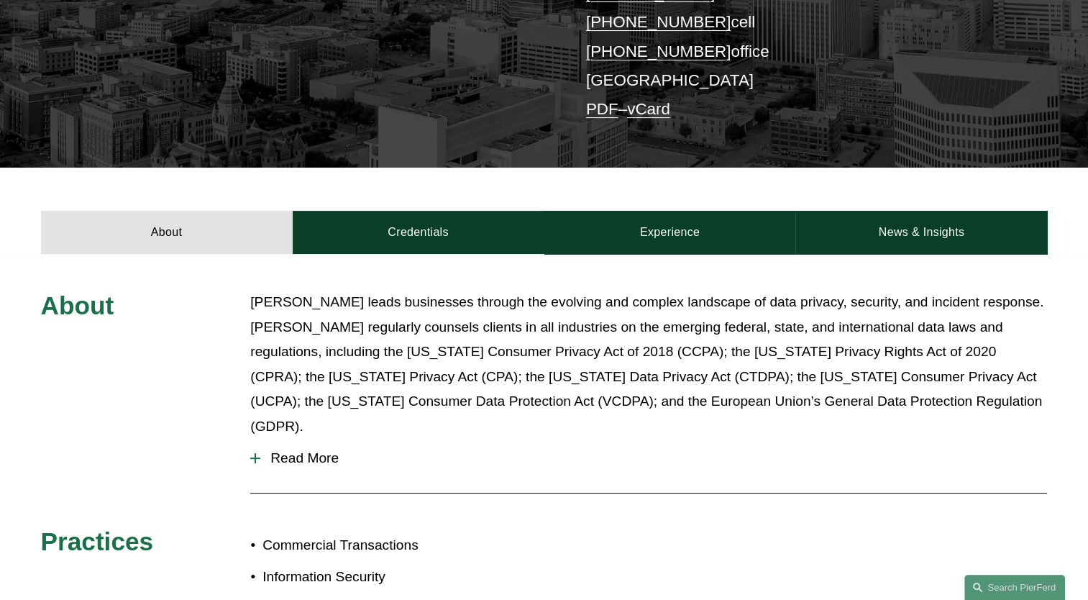
scroll to position [360, 0]
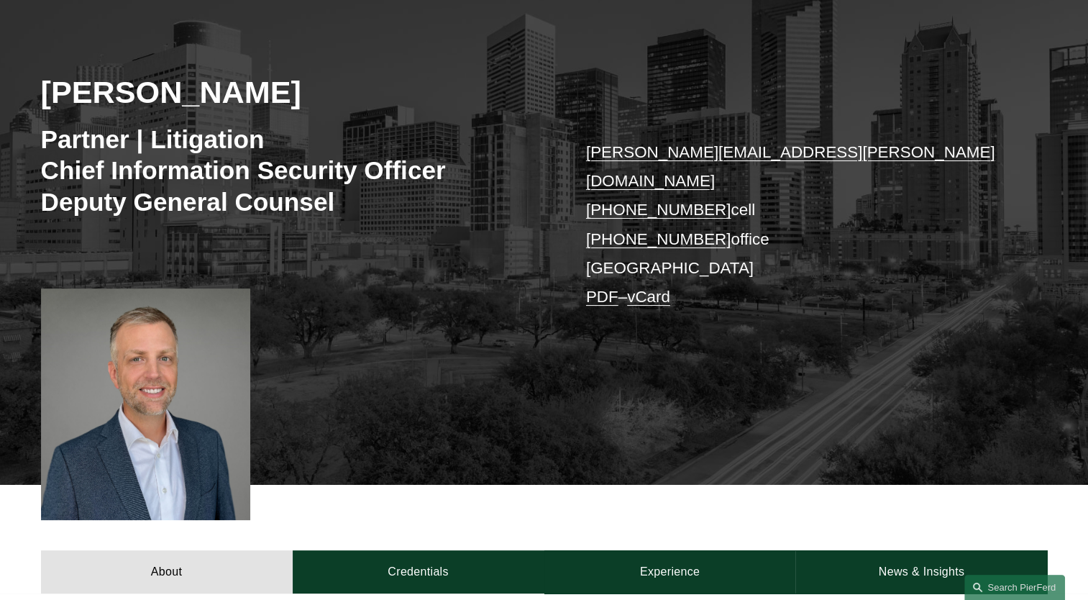
scroll to position [288, 0]
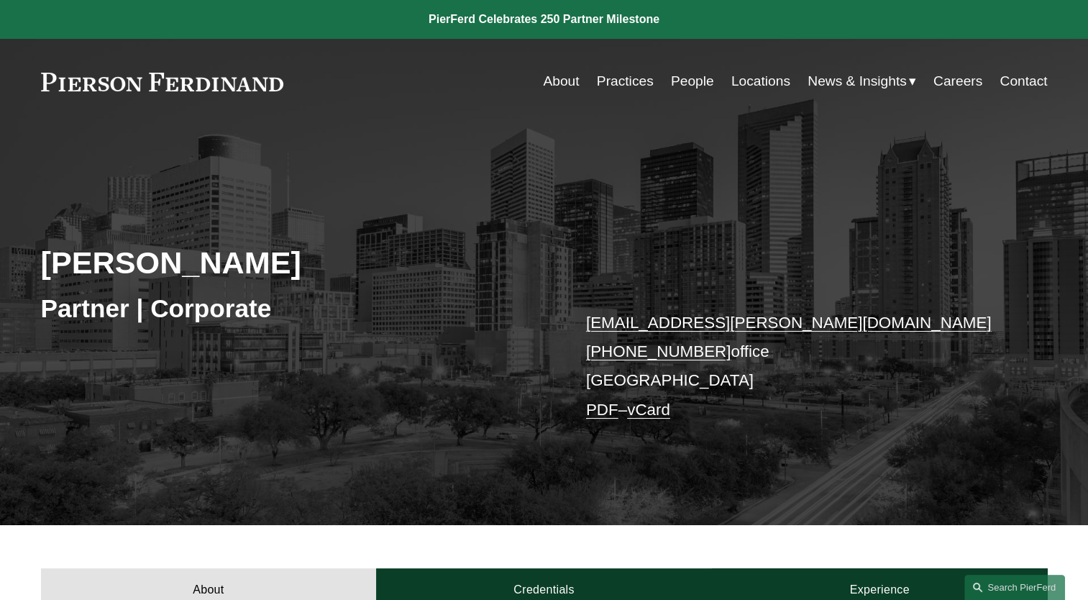
scroll to position [431, 0]
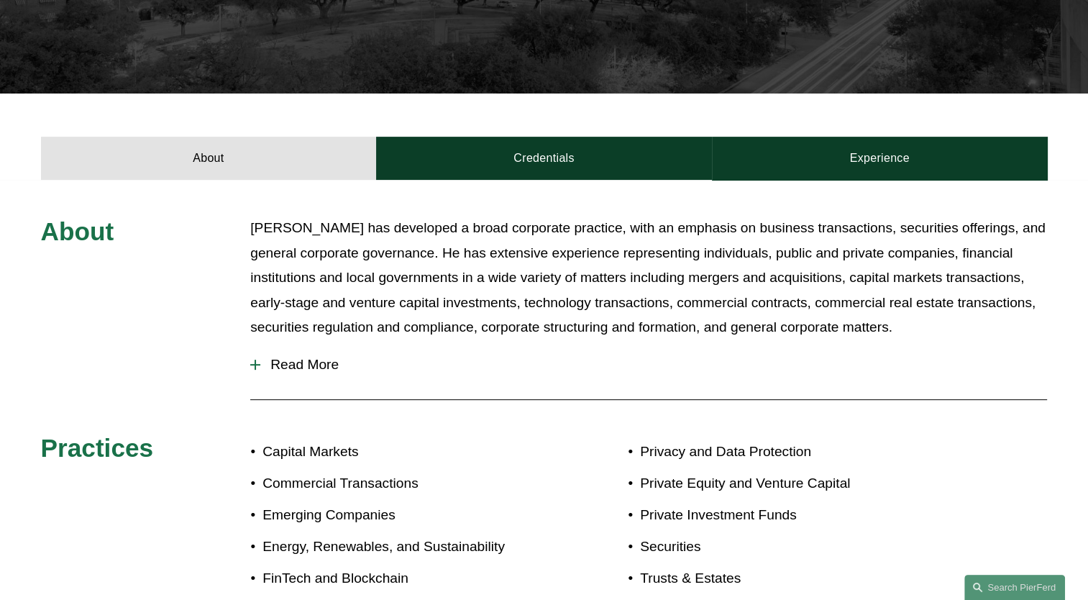
click at [327, 367] on span "Read More" at bounding box center [653, 365] width 787 height 16
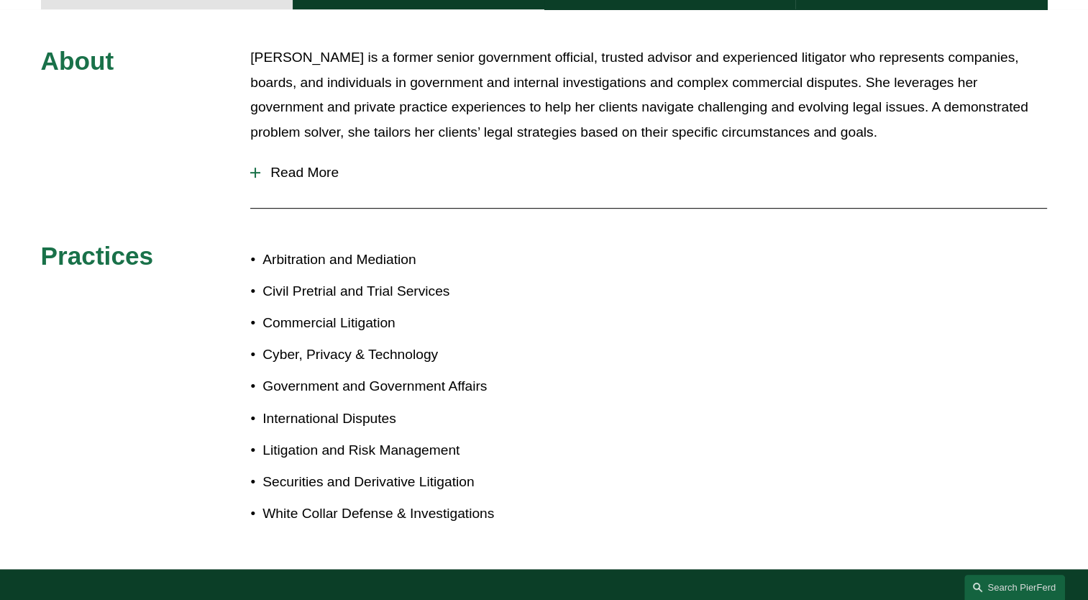
scroll to position [791, 0]
